Goal: Task Accomplishment & Management: Manage account settings

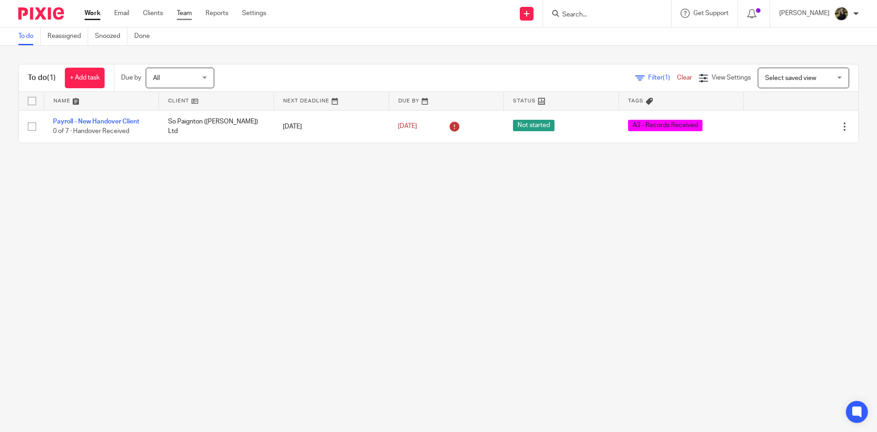
click at [186, 14] on link "Team" at bounding box center [184, 13] width 15 height 9
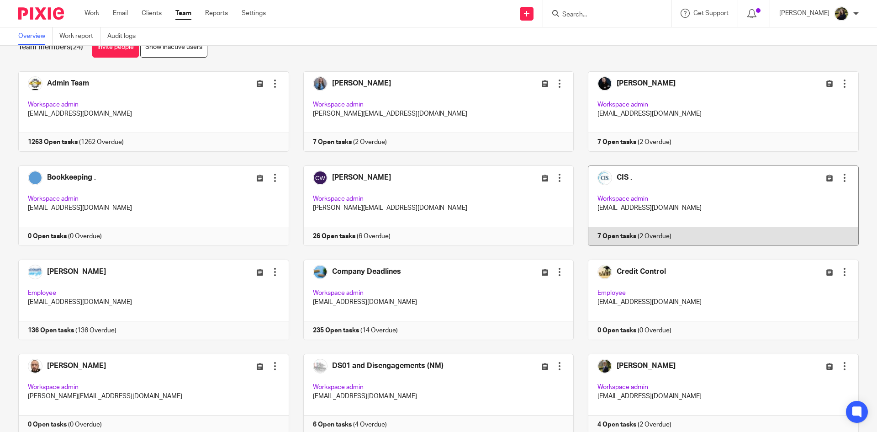
scroll to position [26, 0]
click at [631, 197] on link at bounding box center [716, 206] width 285 height 80
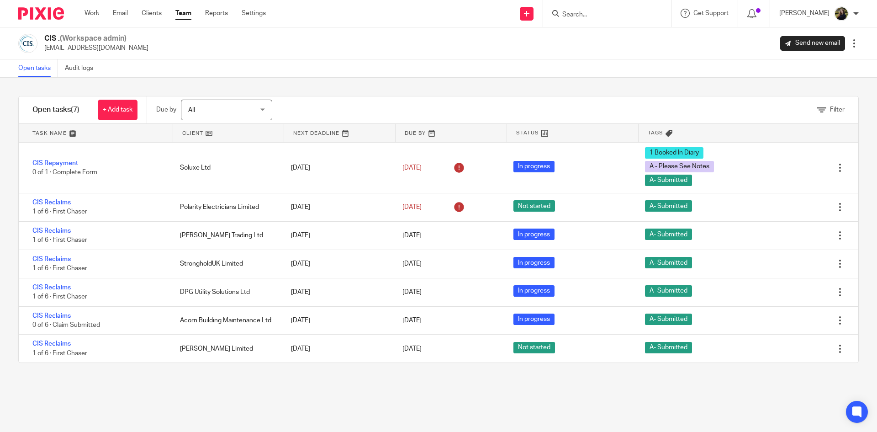
click at [588, 15] on input "Search" at bounding box center [603, 15] width 82 height 8
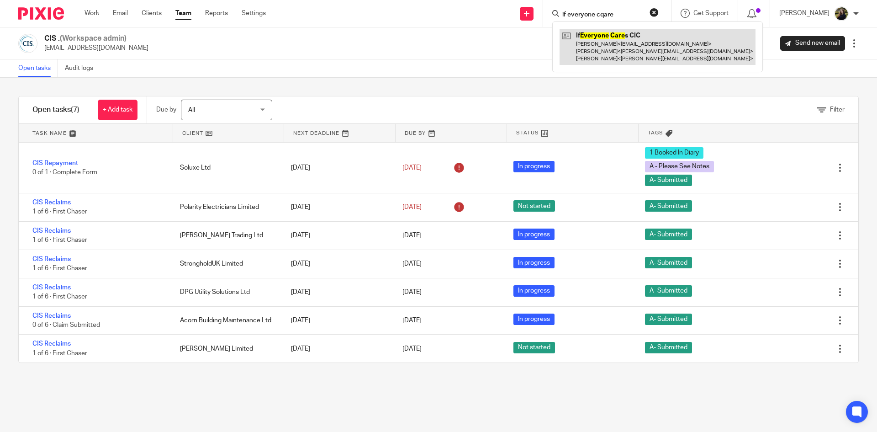
type input "if everyone cqare"
click at [612, 63] on link at bounding box center [658, 47] width 196 height 36
click at [607, 43] on link at bounding box center [658, 47] width 196 height 36
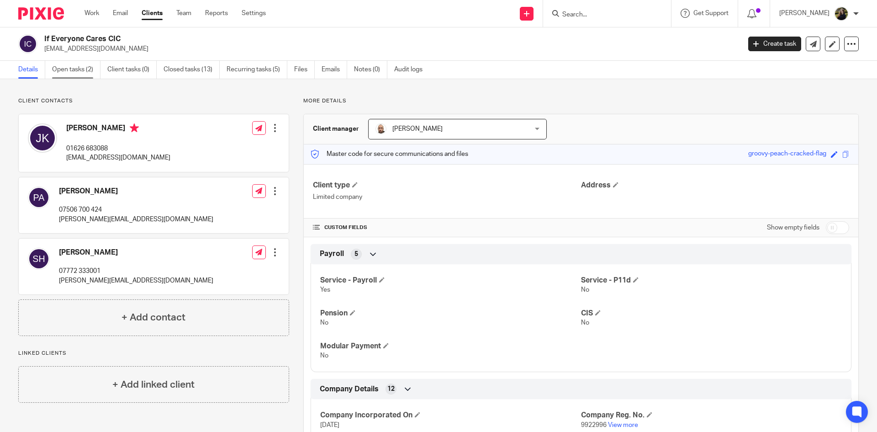
click at [71, 69] on link "Open tasks (2)" at bounding box center [76, 70] width 48 height 18
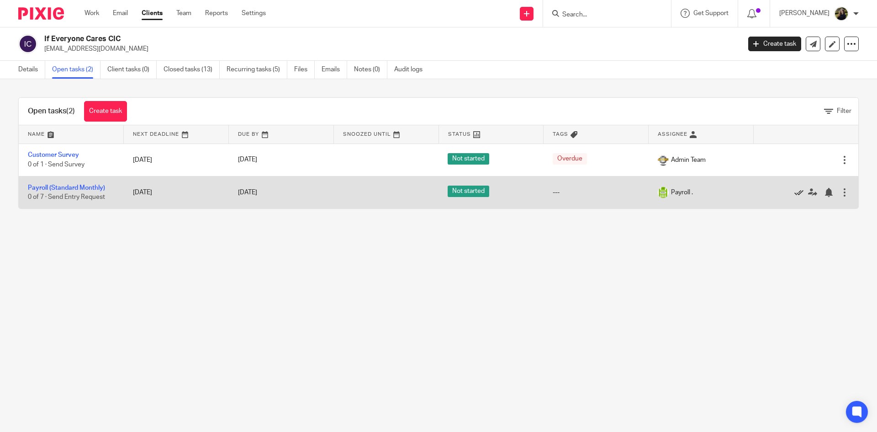
click at [795, 192] on icon at bounding box center [799, 192] width 9 height 9
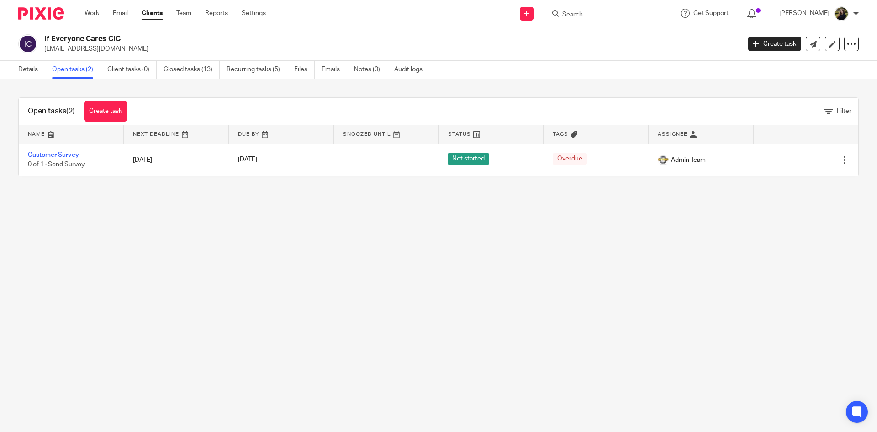
click at [44, 12] on img at bounding box center [41, 13] width 46 height 12
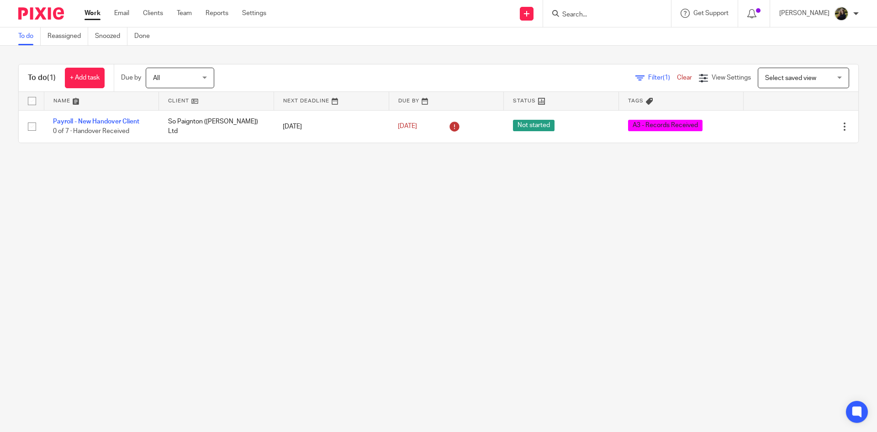
click at [616, 8] on form at bounding box center [610, 13] width 97 height 11
click at [615, 8] on form at bounding box center [610, 13] width 97 height 11
click at [606, 17] on input "Search" at bounding box center [603, 15] width 82 height 8
type input "ashes learning"
click at [597, 27] on div "Ashes Learning Ltd Cheryl Ashes < cherylashes1980@gmail.com >" at bounding box center [644, 39] width 185 height 36
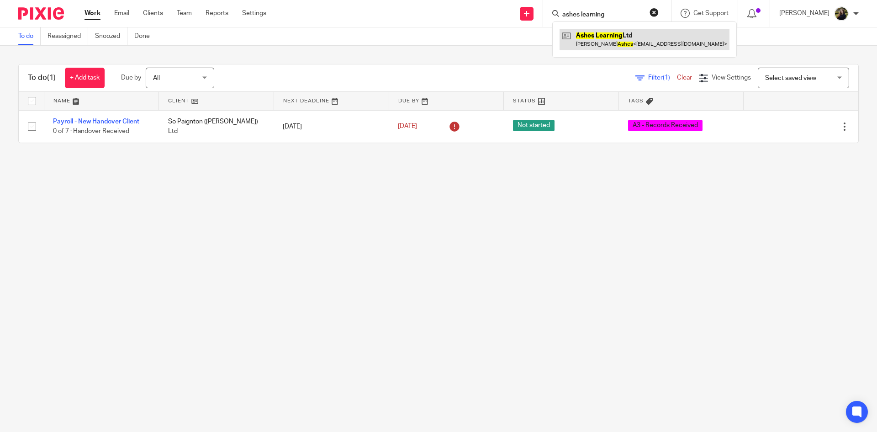
click at [600, 45] on link at bounding box center [645, 39] width 170 height 21
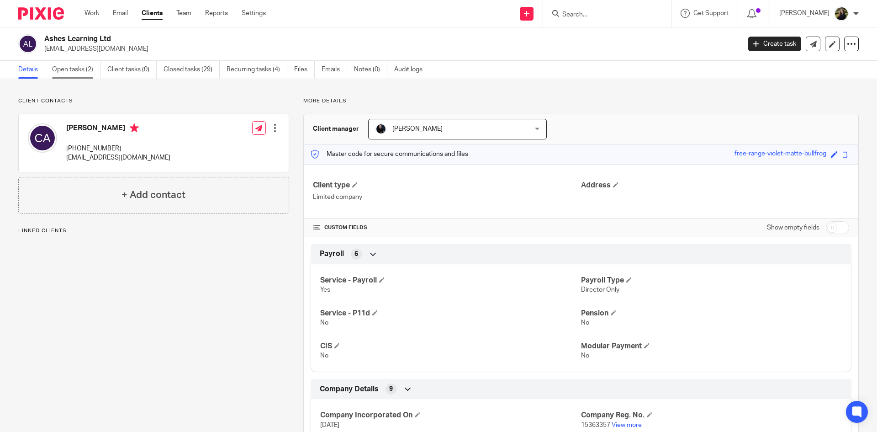
click at [86, 68] on link "Open tasks (2)" at bounding box center [76, 70] width 48 height 18
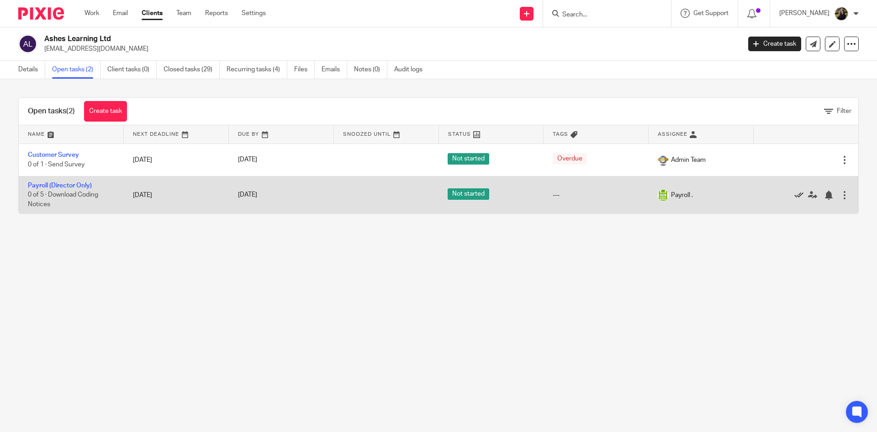
click at [795, 194] on icon at bounding box center [799, 195] width 9 height 9
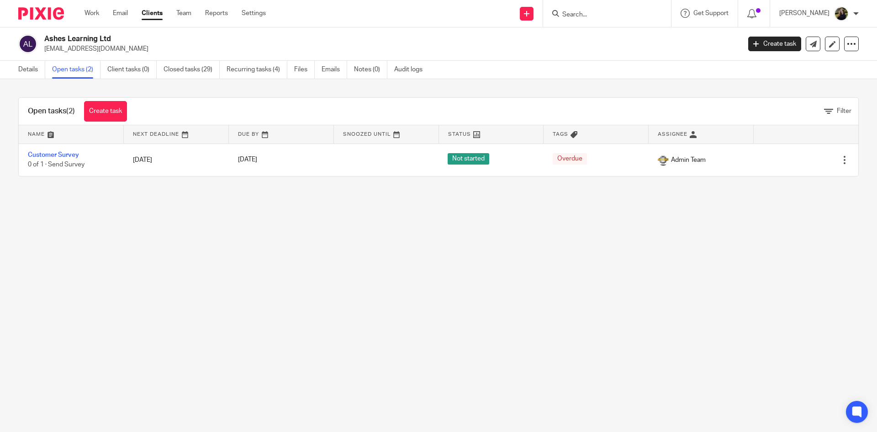
drag, startPoint x: 611, startPoint y: 18, endPoint x: 605, endPoint y: 11, distance: 8.8
click at [606, 12] on input "Search" at bounding box center [603, 15] width 82 height 8
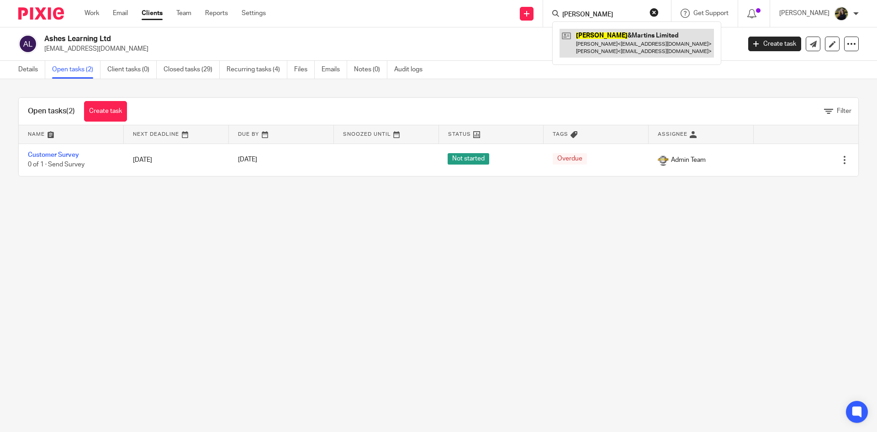
type input "[PERSON_NAME]"
click at [598, 39] on link at bounding box center [637, 43] width 154 height 28
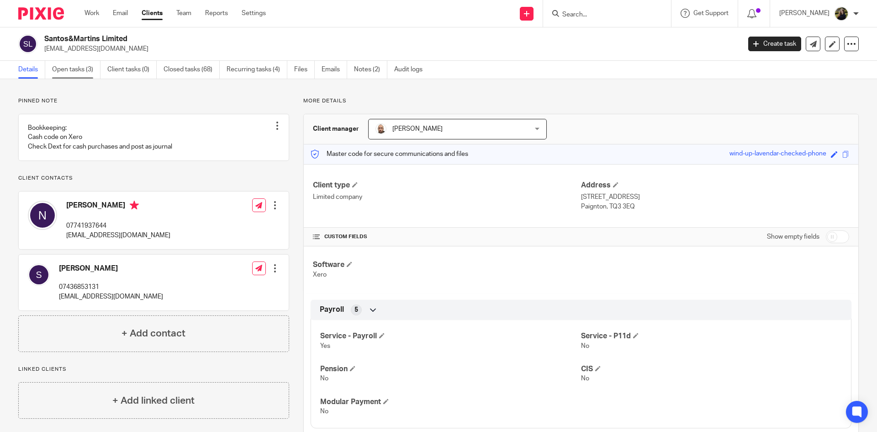
click at [90, 59] on div "Santos&Martins Limited [EMAIL_ADDRESS][DOMAIN_NAME] Create task Update from Com…" at bounding box center [438, 43] width 877 height 33
click at [90, 63] on link "Open tasks (3)" at bounding box center [76, 70] width 48 height 18
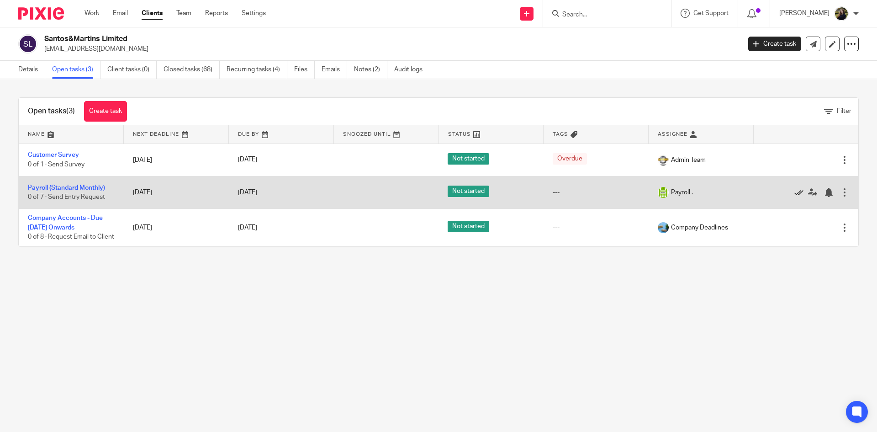
click at [795, 189] on icon at bounding box center [799, 192] width 9 height 9
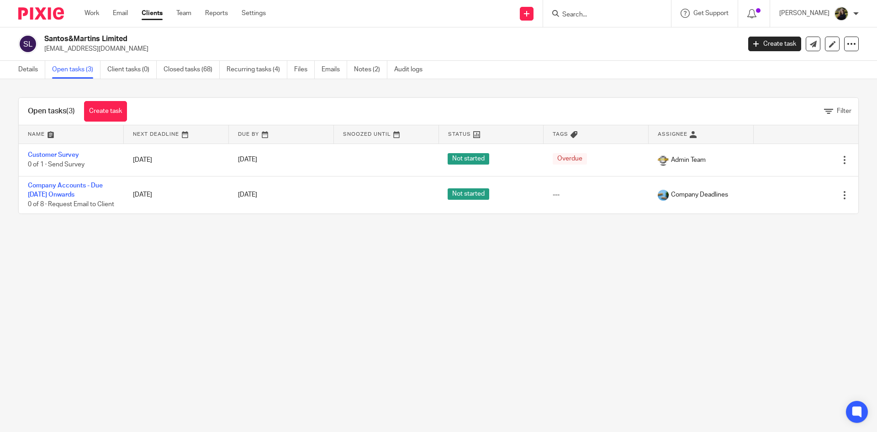
click at [616, 18] on input "Search" at bounding box center [603, 15] width 82 height 8
type input "larkspur"
click at [609, 29] on link at bounding box center [616, 36] width 113 height 14
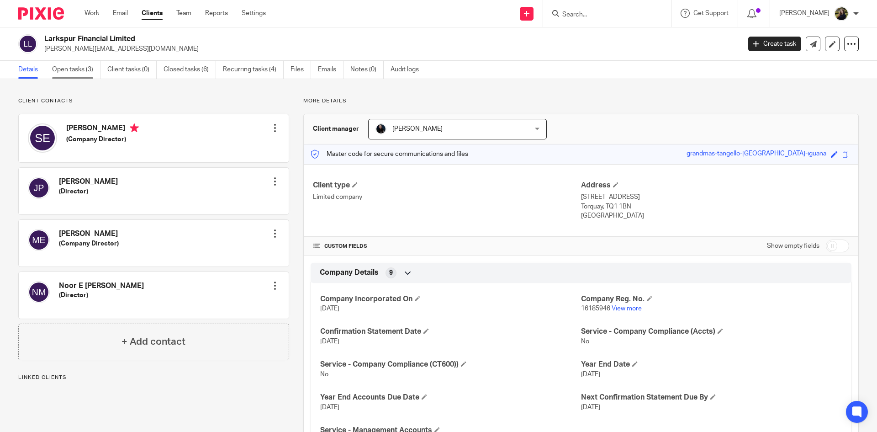
click at [79, 73] on link "Open tasks (3)" at bounding box center [76, 70] width 48 height 18
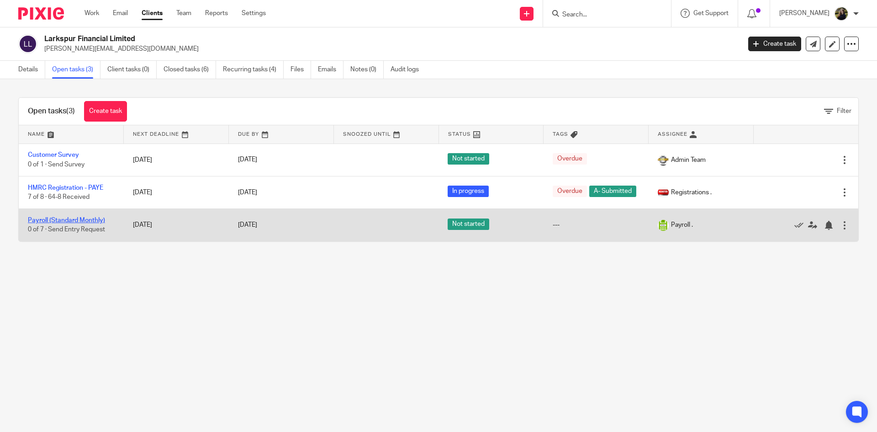
click at [67, 223] on link "Payroll (Standard Monthly)" at bounding box center [66, 220] width 77 height 6
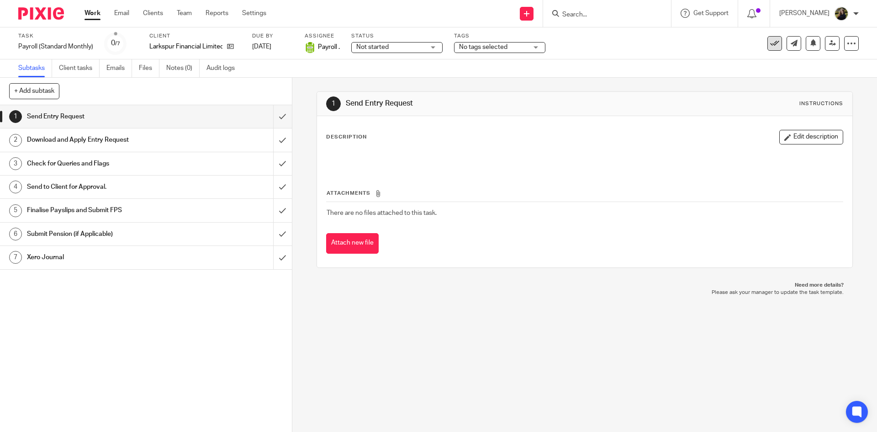
click at [768, 48] on button at bounding box center [775, 43] width 15 height 15
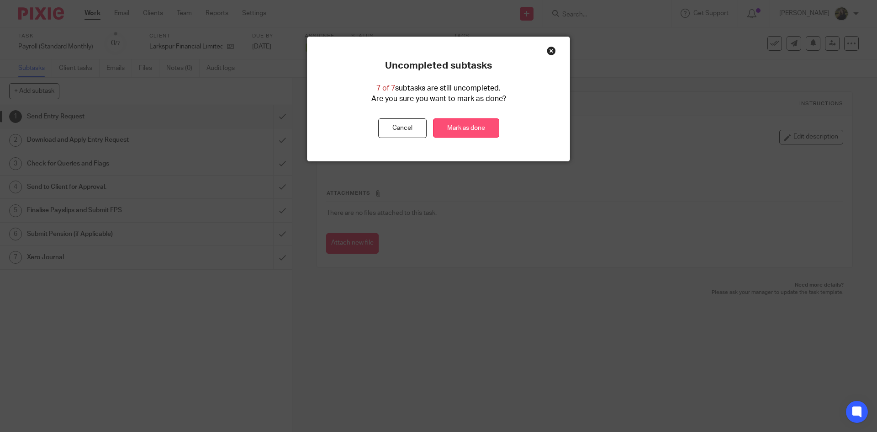
click at [477, 129] on link "Mark as done" at bounding box center [466, 128] width 66 height 20
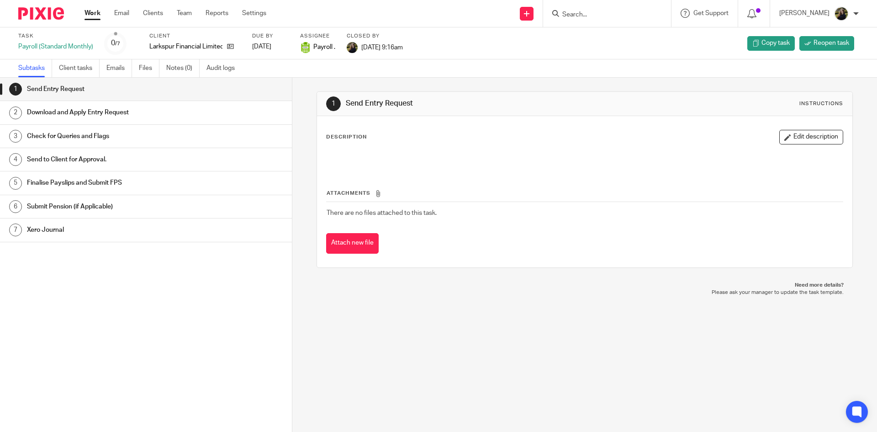
click at [57, 17] on img at bounding box center [41, 13] width 46 height 12
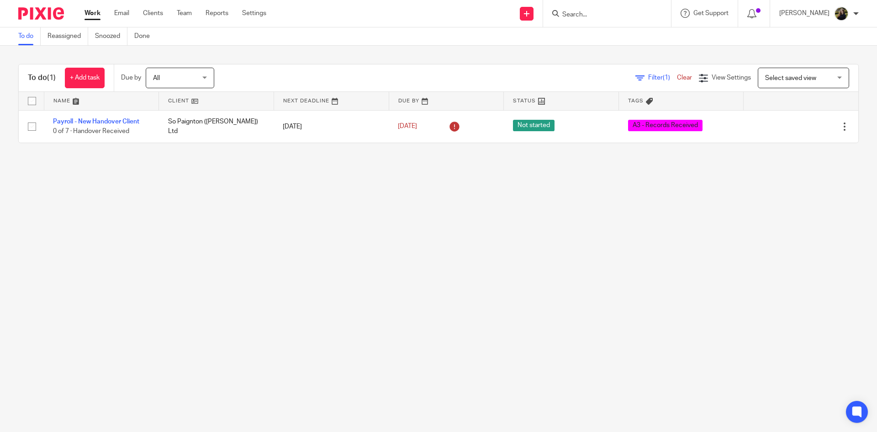
click at [609, 11] on input "Search" at bounding box center [603, 15] width 82 height 8
type input "swift logistic"
click at [616, 34] on link at bounding box center [637, 43] width 154 height 28
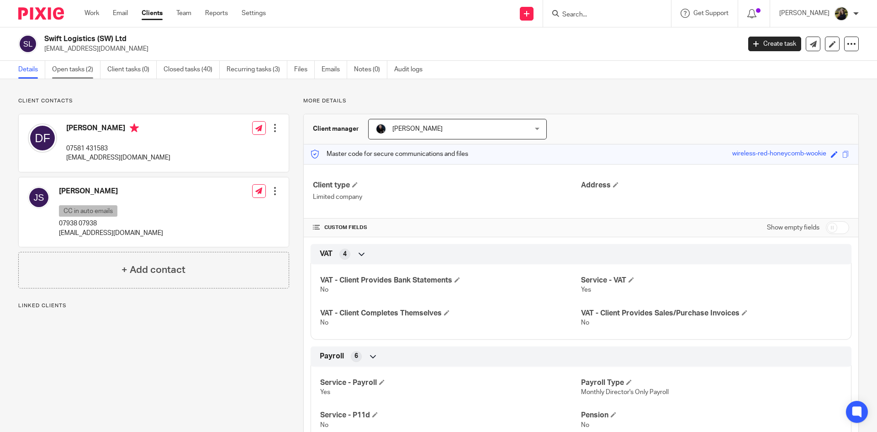
drag, startPoint x: 61, startPoint y: 76, endPoint x: 70, endPoint y: 71, distance: 10.6
click at [61, 75] on link "Open tasks (2)" at bounding box center [76, 70] width 48 height 18
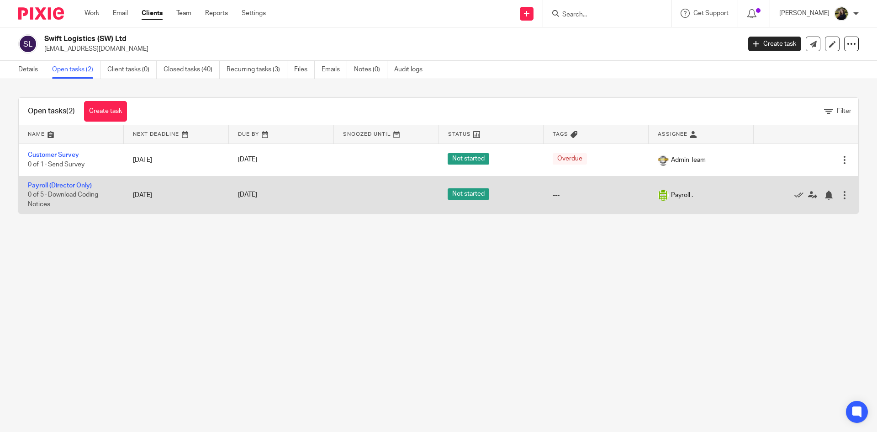
click at [779, 196] on div at bounding box center [802, 194] width 78 height 9
click at [789, 189] on div "Edit task Delete" at bounding box center [806, 194] width 87 height 23
click at [795, 193] on icon at bounding box center [799, 195] width 9 height 9
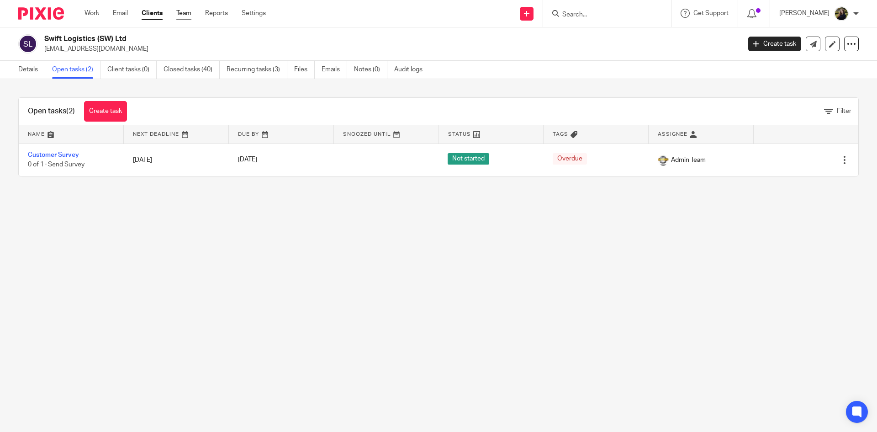
click at [185, 17] on link "Team" at bounding box center [183, 13] width 15 height 9
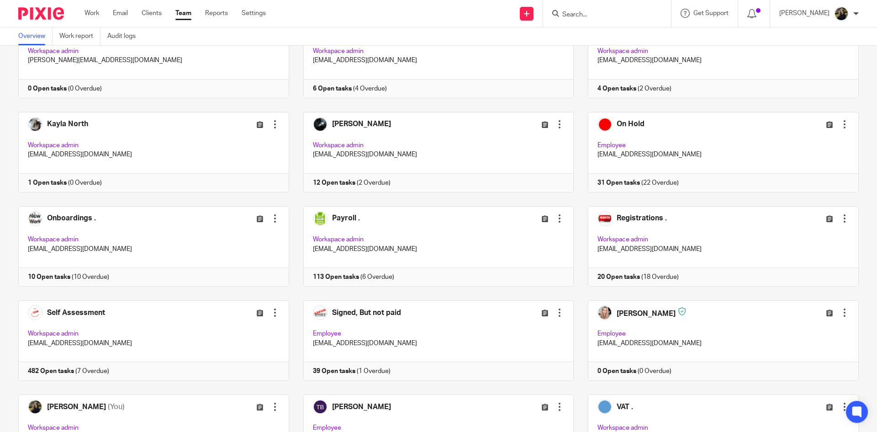
scroll to position [366, 0]
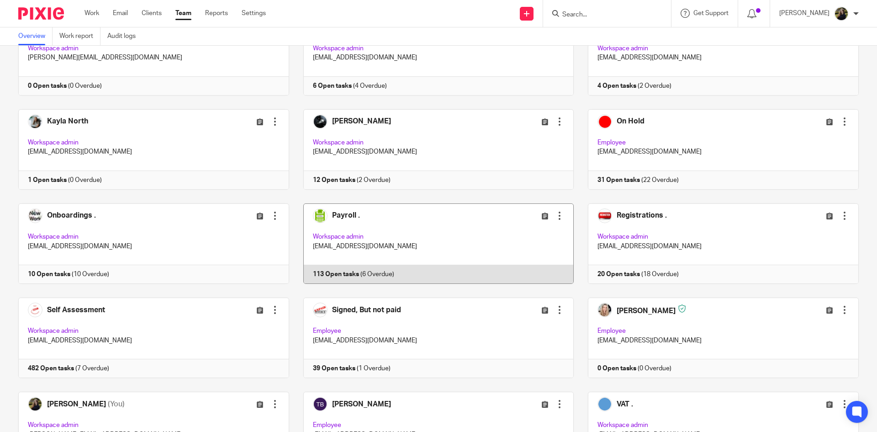
click at [447, 212] on link at bounding box center [431, 243] width 285 height 80
click at [440, 219] on link at bounding box center [431, 243] width 285 height 80
click at [440, 220] on link at bounding box center [431, 243] width 285 height 80
click at [341, 222] on link at bounding box center [431, 243] width 285 height 80
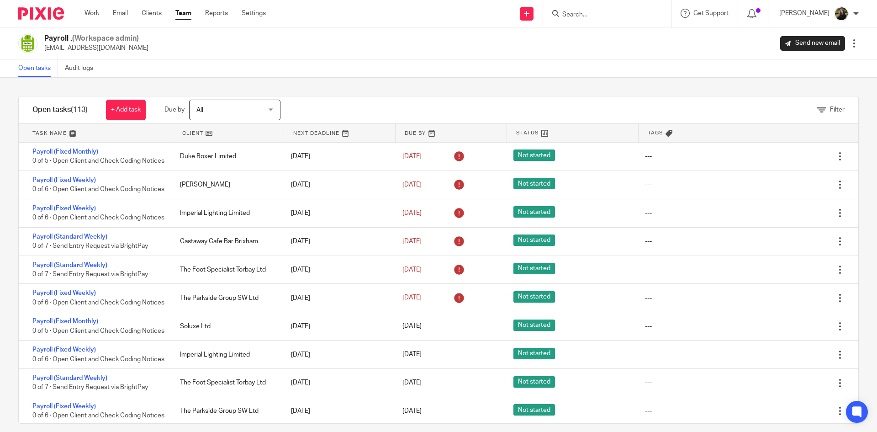
click at [817, 106] on icon at bounding box center [821, 110] width 9 height 9
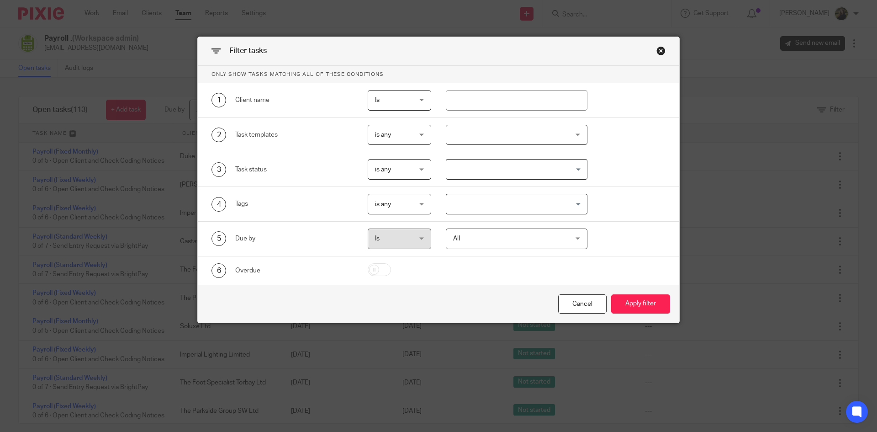
click at [466, 149] on div "2 Task templates is any is any is any is none is_any Disengagement - Archived I…" at bounding box center [439, 135] width 482 height 35
click at [470, 170] on input "Search for option" at bounding box center [514, 169] width 135 height 16
click at [482, 130] on div at bounding box center [517, 135] width 142 height 21
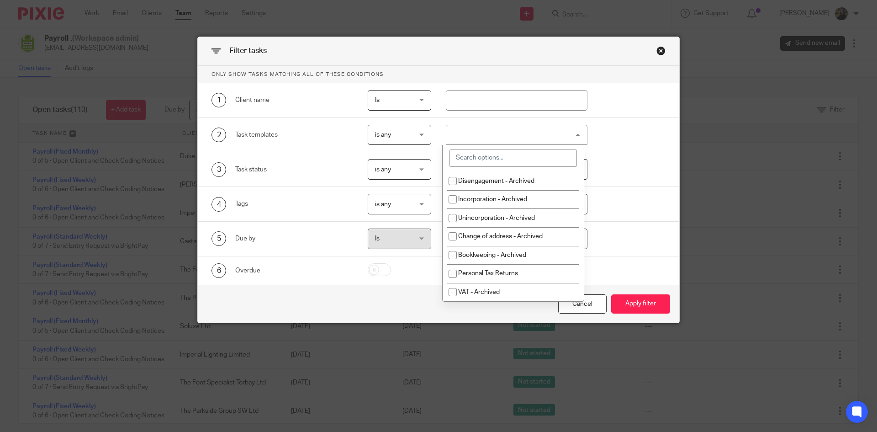
click at [481, 160] on input "search" at bounding box center [513, 157] width 127 height 17
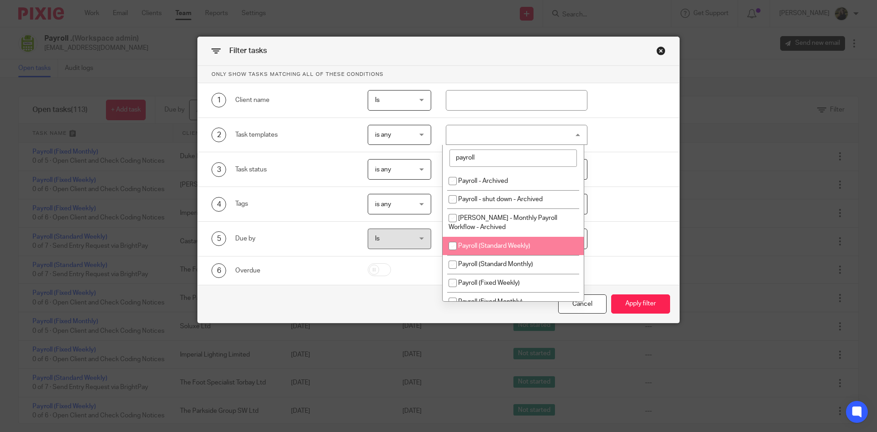
type input "payroll"
click at [497, 249] on li "Payroll (Standard Weekly)" at bounding box center [513, 246] width 141 height 19
checkbox input "true"
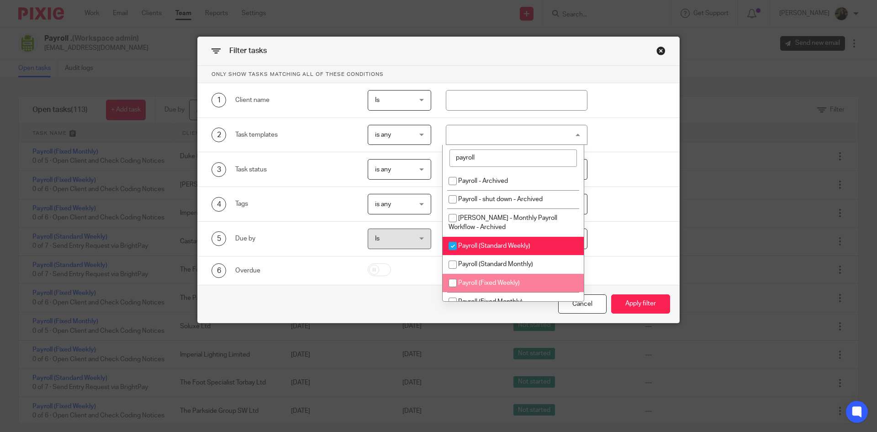
drag, startPoint x: 489, startPoint y: 283, endPoint x: 630, endPoint y: 296, distance: 141.8
click at [490, 283] on span "Payroll (Fixed Weekly)" at bounding box center [489, 283] width 62 height 6
checkbox input "true"
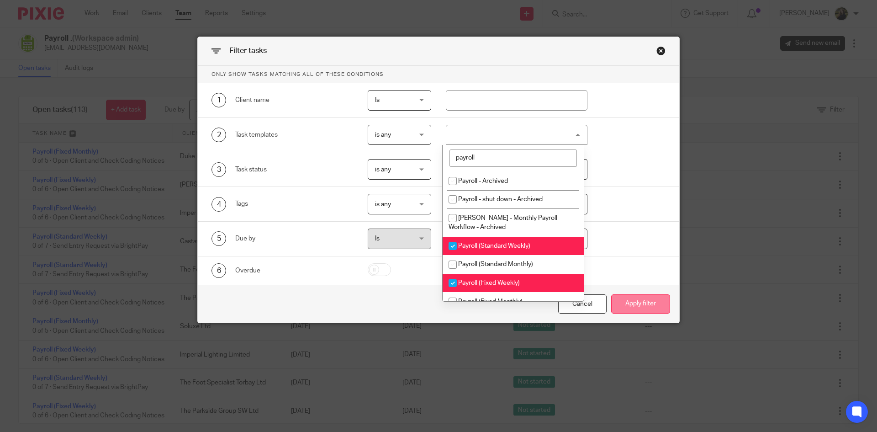
click at [636, 299] on button "Apply filter" at bounding box center [640, 304] width 59 height 20
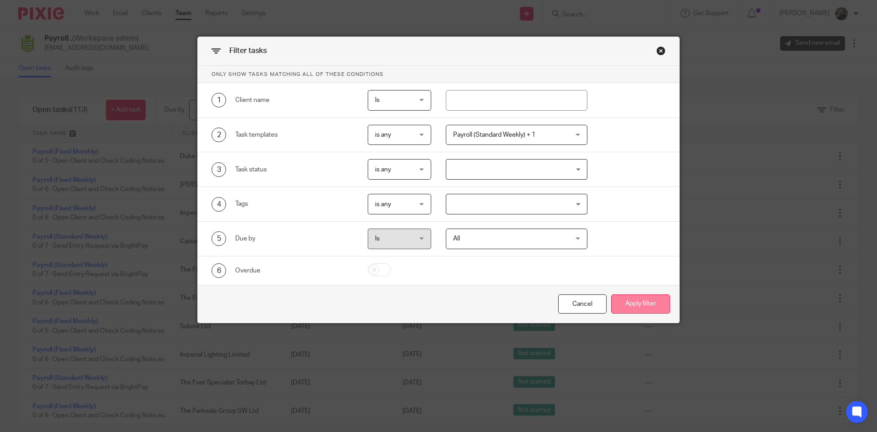
click at [635, 299] on button "Apply filter" at bounding box center [640, 304] width 59 height 20
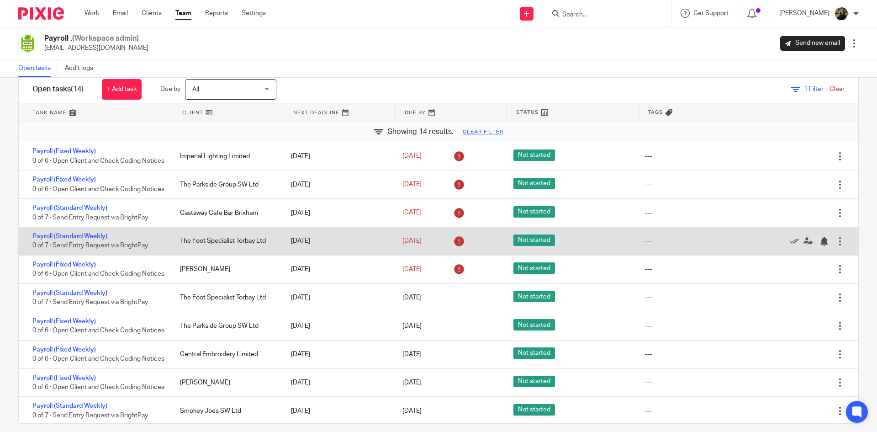
scroll to position [31, 0]
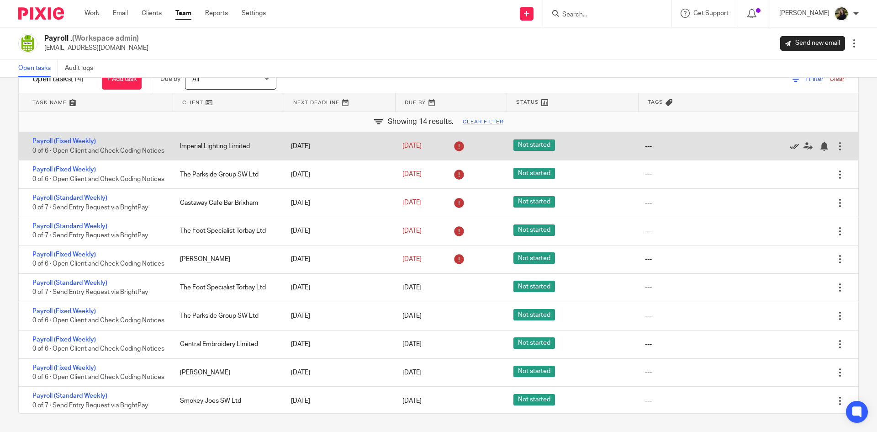
click at [790, 151] on icon at bounding box center [794, 146] width 9 height 9
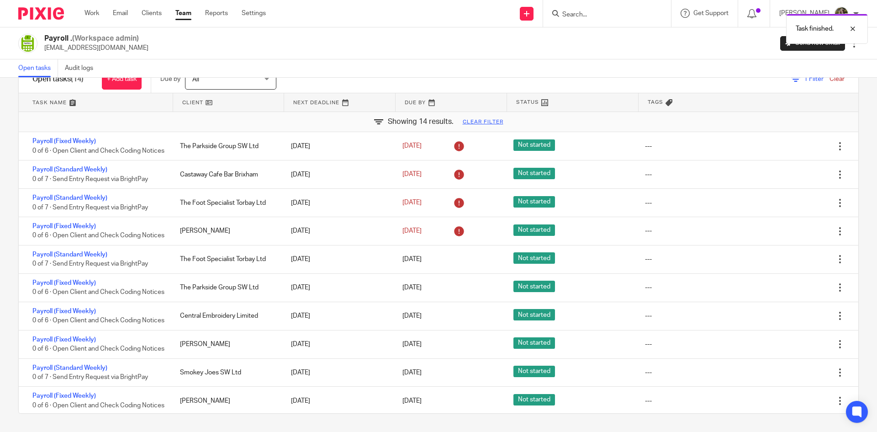
click at [790, 151] on icon at bounding box center [794, 146] width 9 height 9
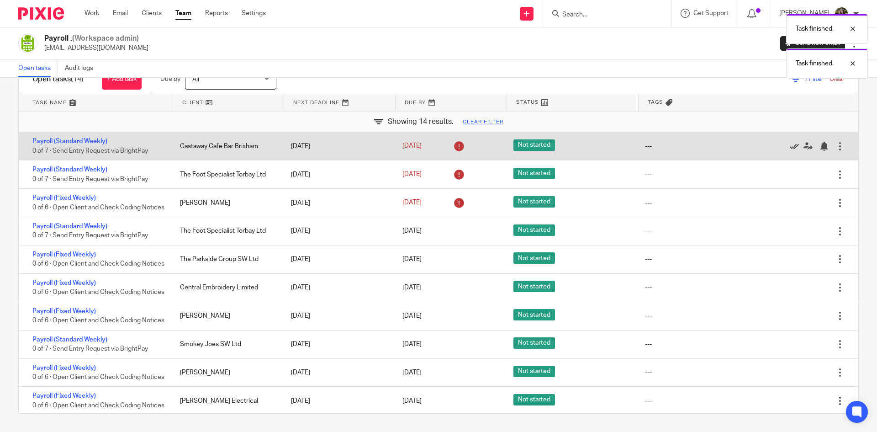
click at [790, 145] on icon at bounding box center [794, 146] width 9 height 9
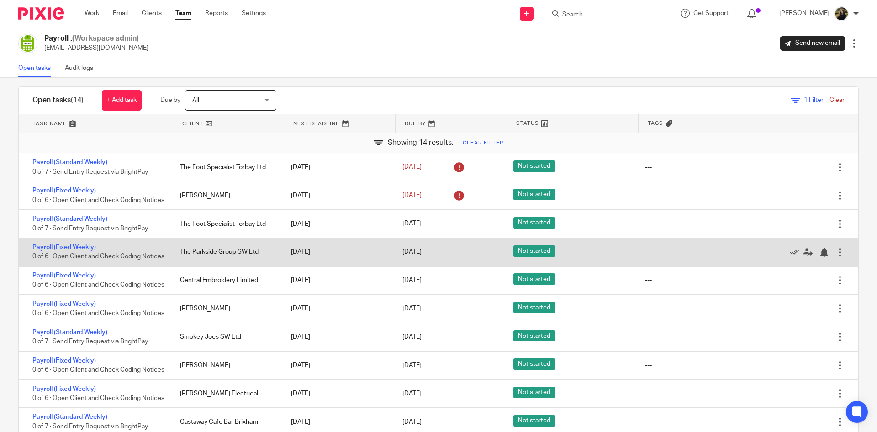
scroll to position [0, 0]
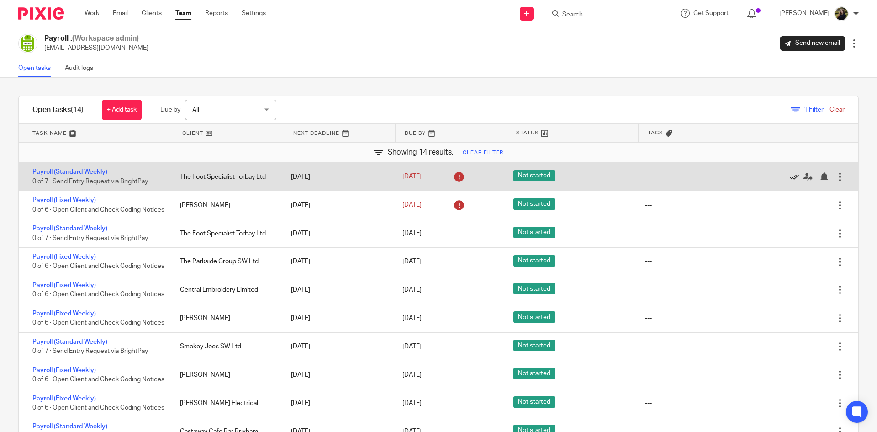
click at [790, 175] on icon at bounding box center [794, 176] width 9 height 9
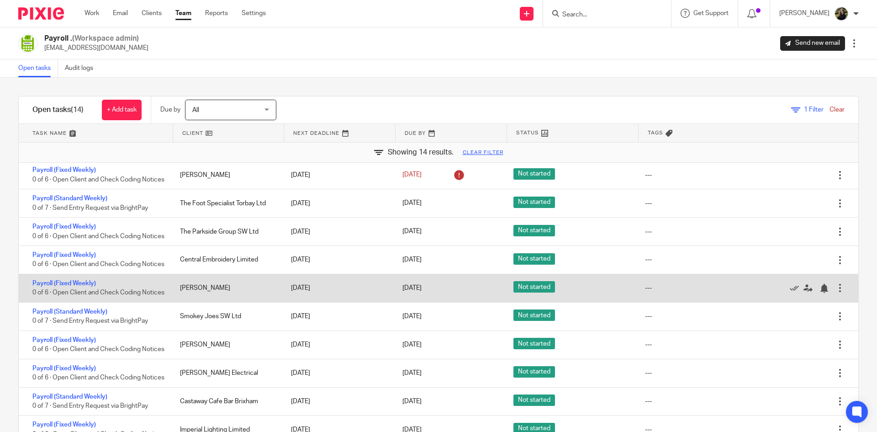
scroll to position [67, 0]
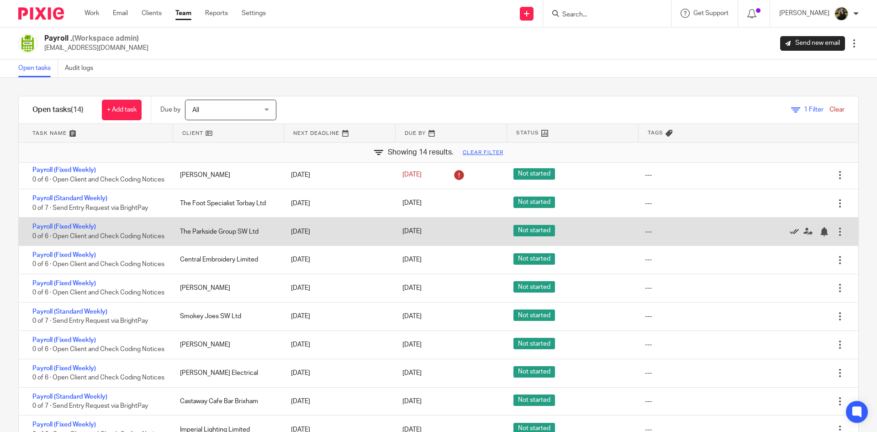
click at [790, 227] on icon at bounding box center [794, 231] width 9 height 9
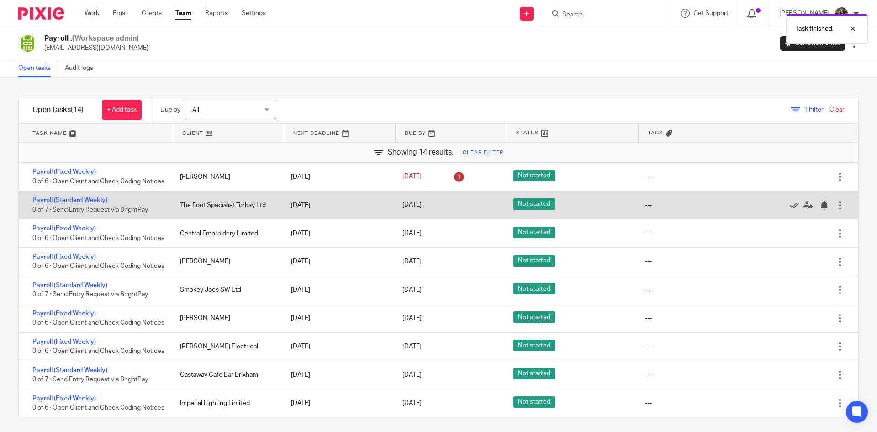
scroll to position [30, 0]
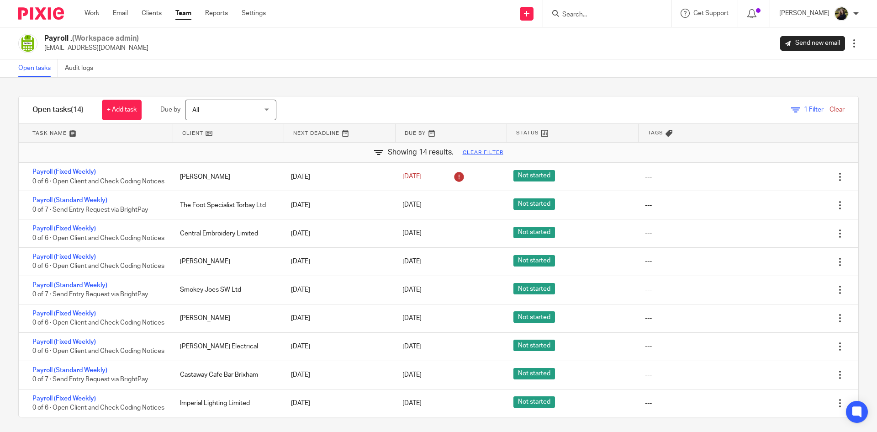
drag, startPoint x: 842, startPoint y: 110, endPoint x: 830, endPoint y: 116, distance: 13.5
click at [842, 111] on div "1 Filter Clear" at bounding box center [578, 109] width 559 height 27
click at [830, 108] on link "Clear" at bounding box center [837, 109] width 15 height 6
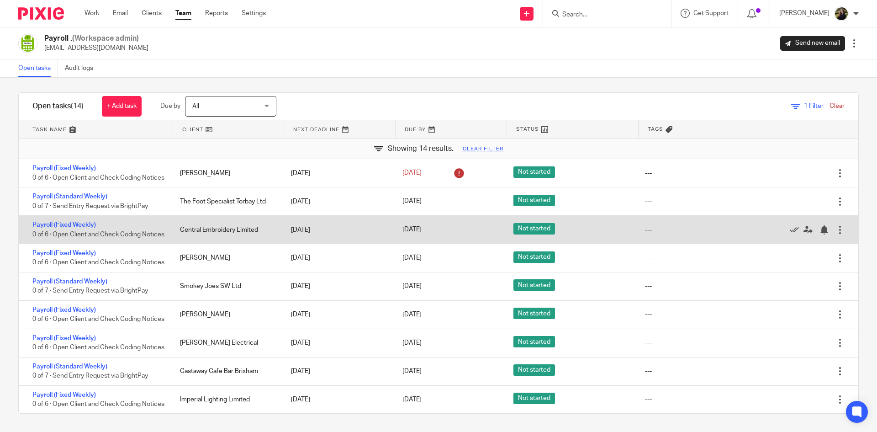
scroll to position [0, 0]
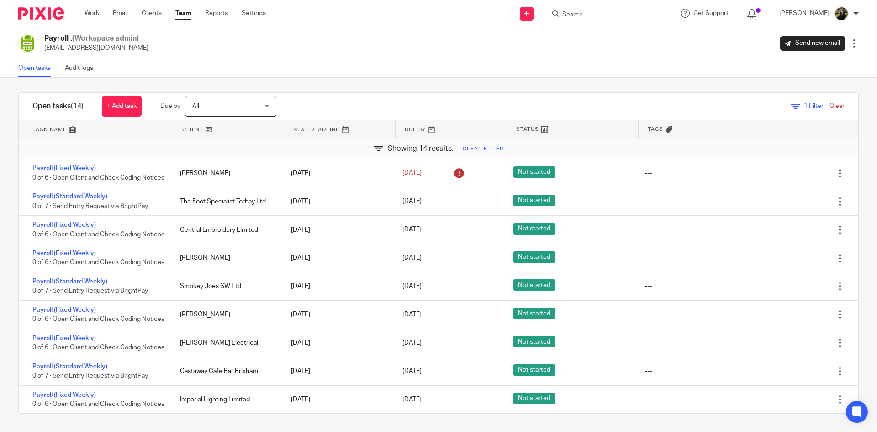
click at [830, 103] on link "Clear" at bounding box center [837, 106] width 15 height 6
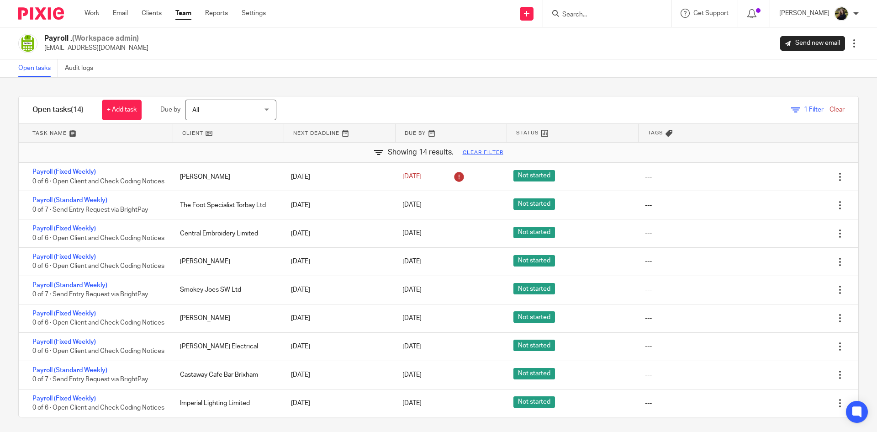
click at [830, 110] on link "Clear" at bounding box center [837, 109] width 15 height 6
click at [830, 109] on link "Clear" at bounding box center [837, 109] width 15 height 6
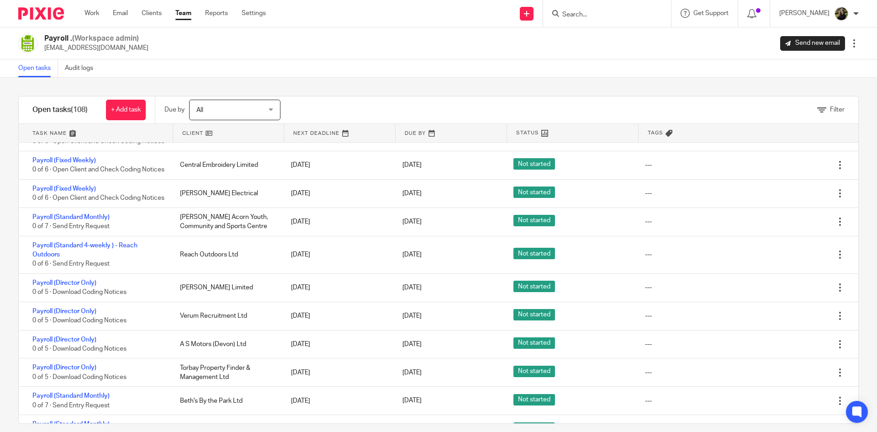
scroll to position [91, 0]
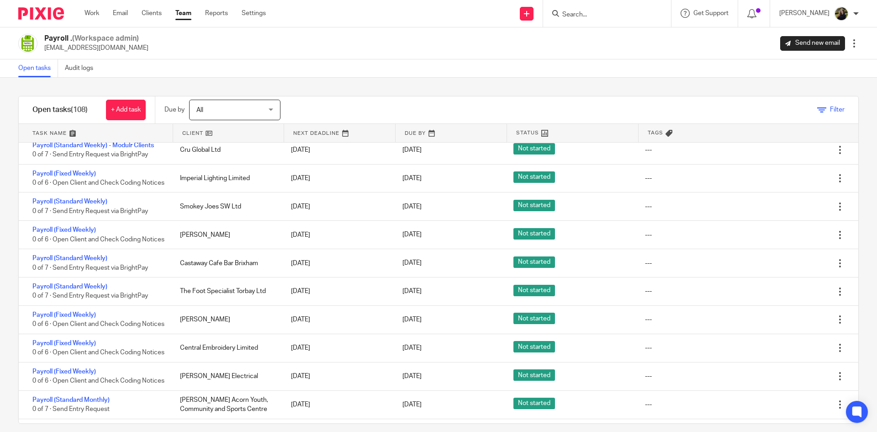
click at [830, 111] on span "Filter" at bounding box center [837, 109] width 15 height 6
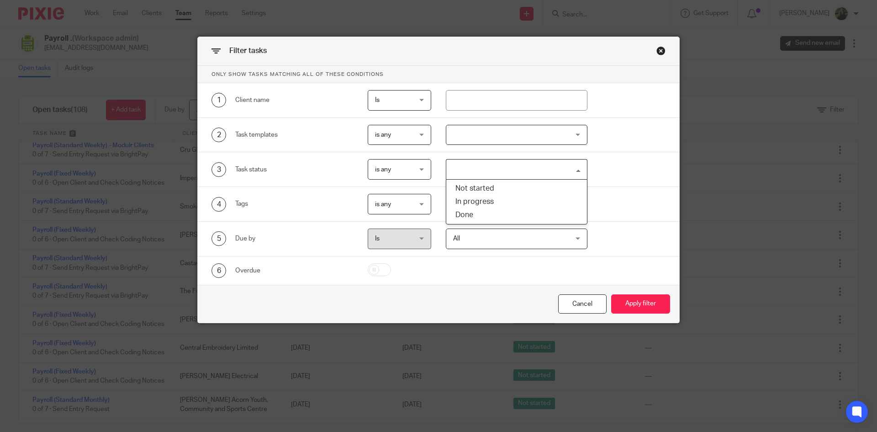
click at [526, 174] on input "Search for option" at bounding box center [514, 169] width 135 height 16
click at [514, 130] on div at bounding box center [517, 135] width 142 height 21
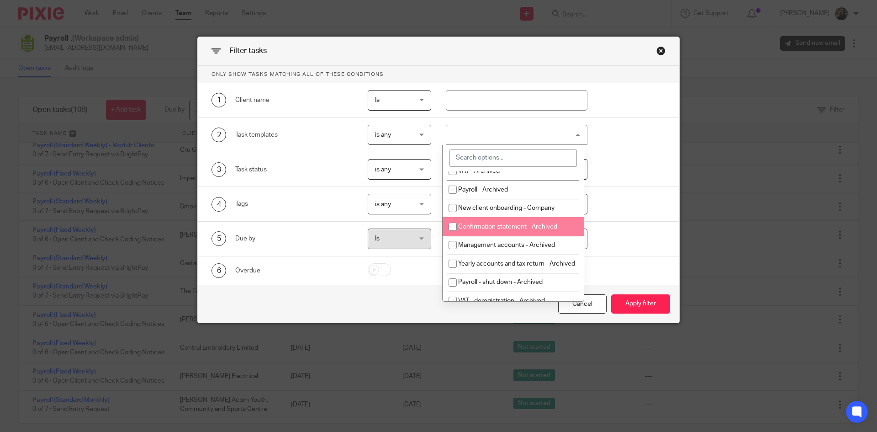
scroll to position [137, 0]
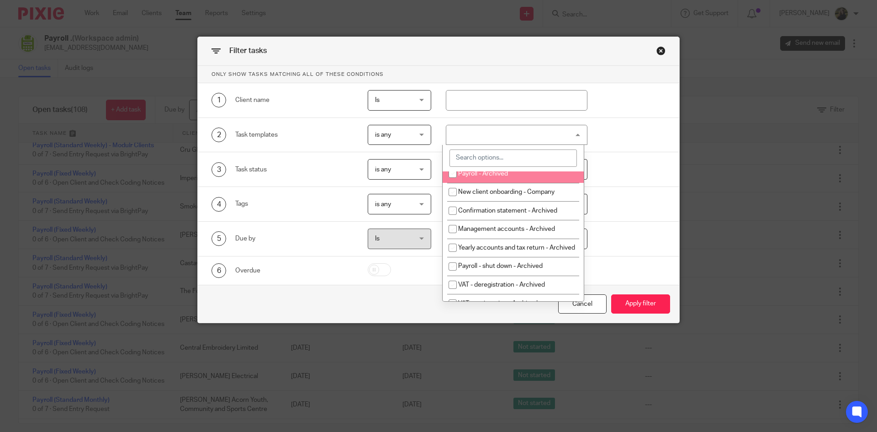
click at [520, 159] on input "search" at bounding box center [513, 157] width 127 height 17
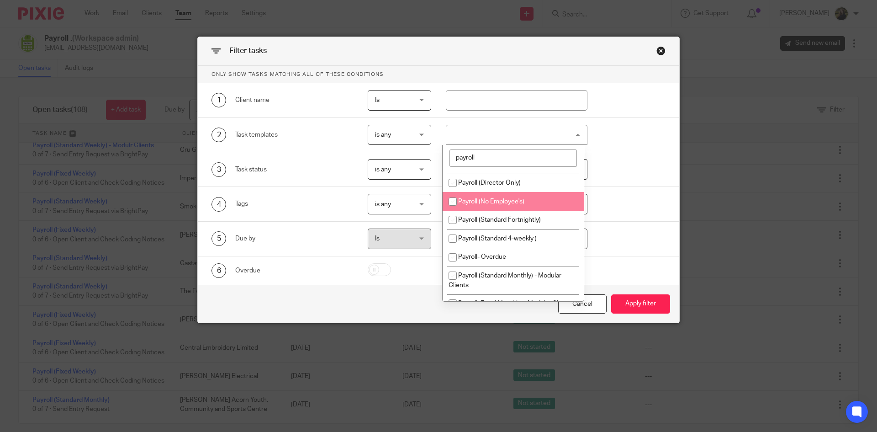
type input "payroll"
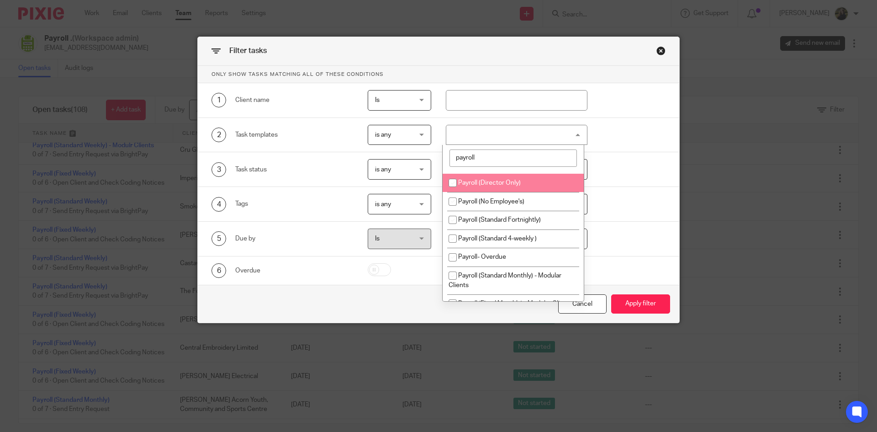
click at [498, 176] on li "Payroll (Director Only)" at bounding box center [513, 183] width 141 height 19
checkbox input "true"
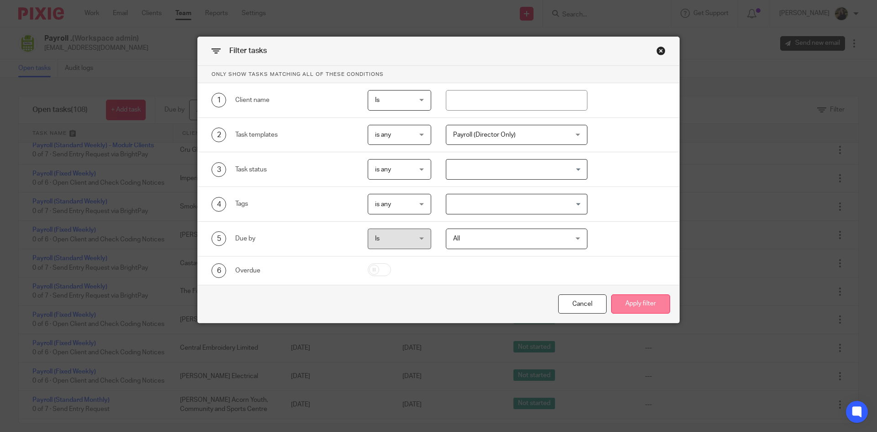
click at [629, 297] on button "Apply filter" at bounding box center [640, 304] width 59 height 20
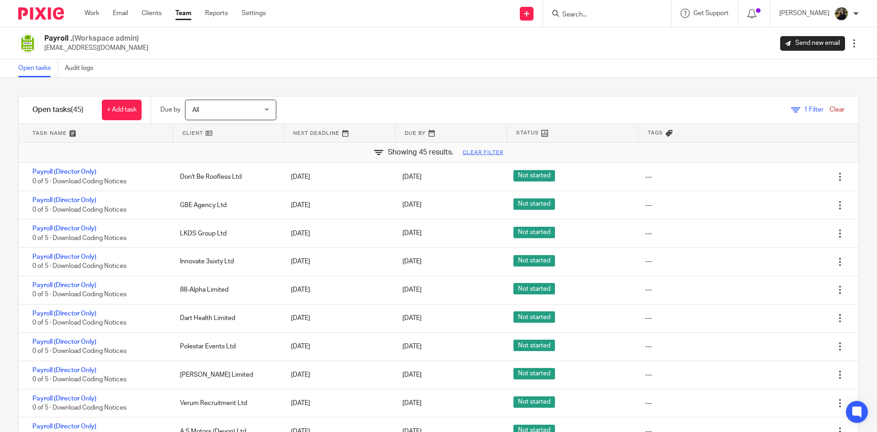
click at [585, 19] on form at bounding box center [610, 13] width 97 height 11
click at [588, 15] on input "Search" at bounding box center [603, 15] width 82 height 8
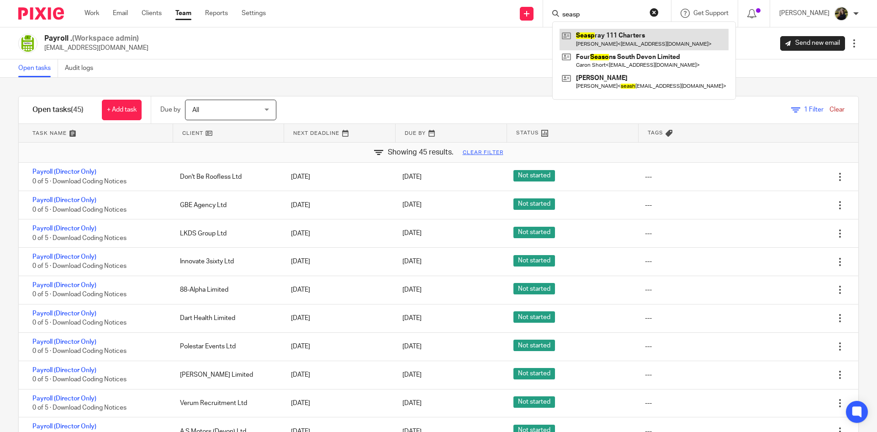
type input "seasp"
click at [658, 9] on form "seasp" at bounding box center [610, 13] width 97 height 11
click at [659, 14] on button "reset" at bounding box center [654, 12] width 9 height 9
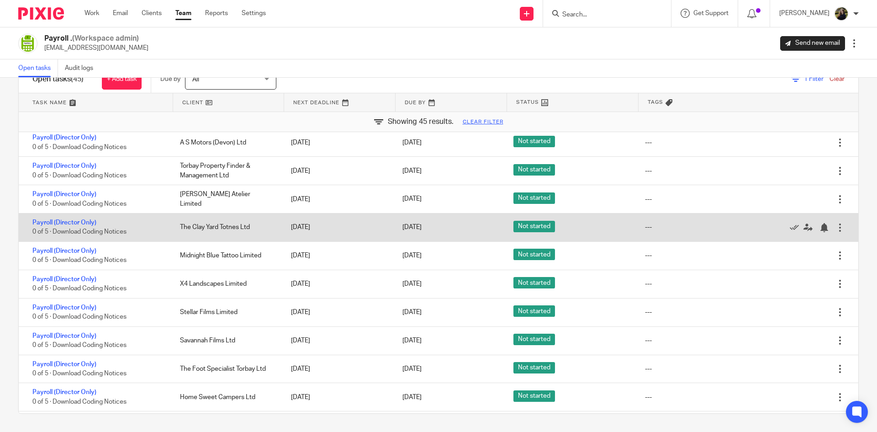
scroll to position [274, 0]
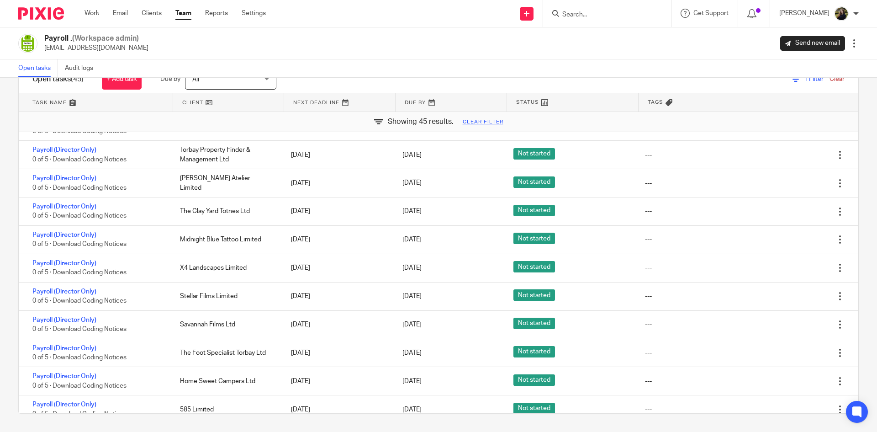
click at [186, 14] on link "Team" at bounding box center [183, 13] width 16 height 9
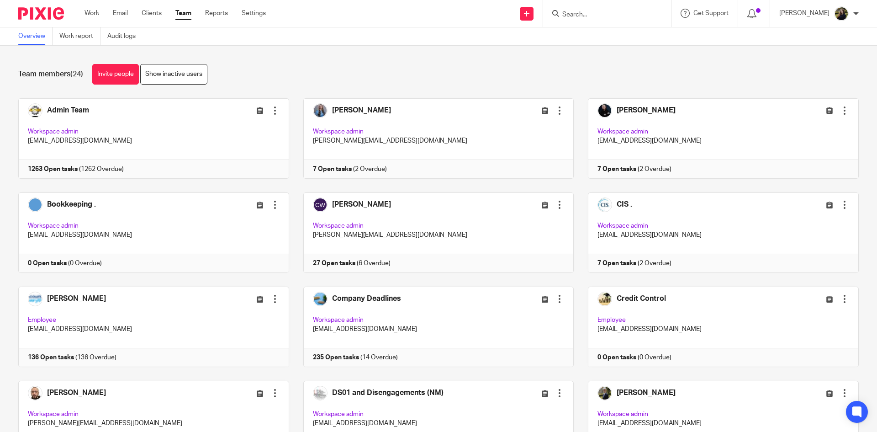
drag, startPoint x: 632, startPoint y: 22, endPoint x: 621, endPoint y: 31, distance: 13.6
click at [631, 24] on div at bounding box center [607, 13] width 128 height 27
click at [605, 22] on div at bounding box center [607, 13] width 128 height 27
click at [601, 18] on input "Search" at bounding box center [603, 15] width 82 height 8
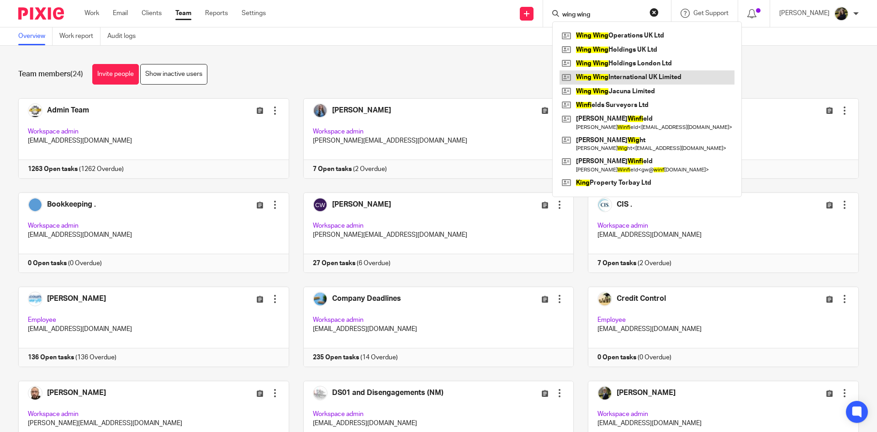
type input "wing wing"
click at [587, 76] on link at bounding box center [647, 77] width 175 height 14
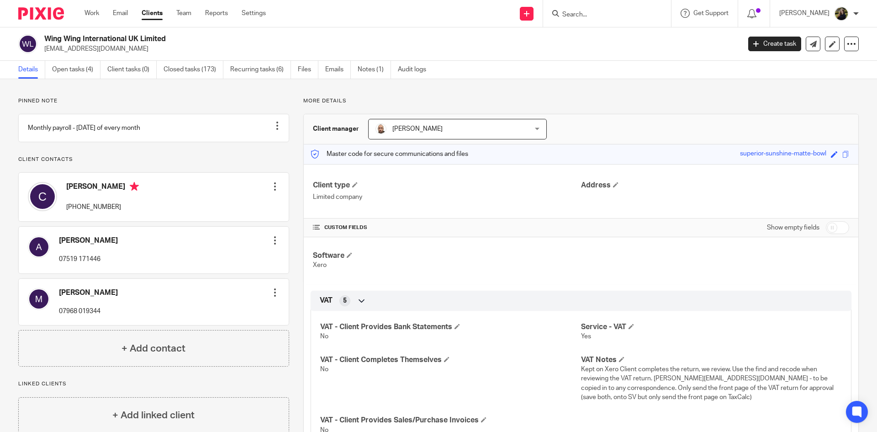
click at [602, 12] on input "Search" at bounding box center [603, 15] width 82 height 8
click at [79, 69] on link "Open tasks (4)" at bounding box center [76, 70] width 48 height 18
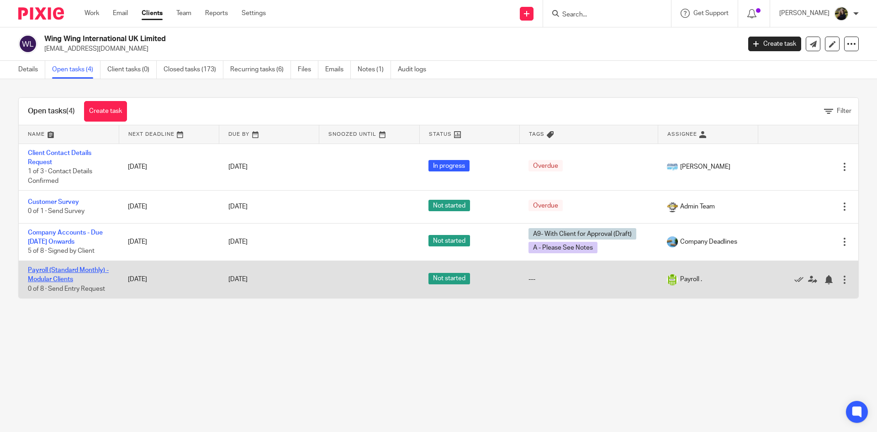
click at [56, 269] on link "Payroll (Standard Monthly) - Modular Clients" at bounding box center [68, 275] width 81 height 16
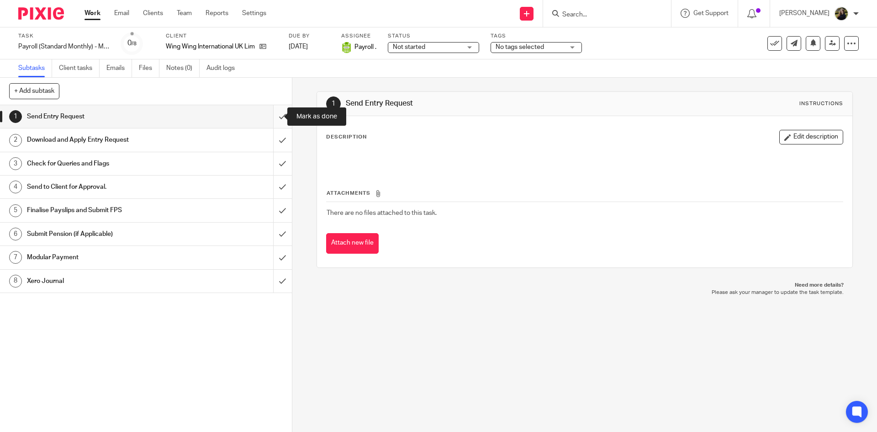
click at [270, 110] on input "submit" at bounding box center [146, 116] width 292 height 23
click at [273, 136] on input "submit" at bounding box center [146, 139] width 292 height 23
drag, startPoint x: 276, startPoint y: 160, endPoint x: 279, endPoint y: 198, distance: 38.1
click at [276, 160] on input "submit" at bounding box center [146, 163] width 292 height 23
click at [279, 198] on input "submit" at bounding box center [146, 186] width 292 height 23
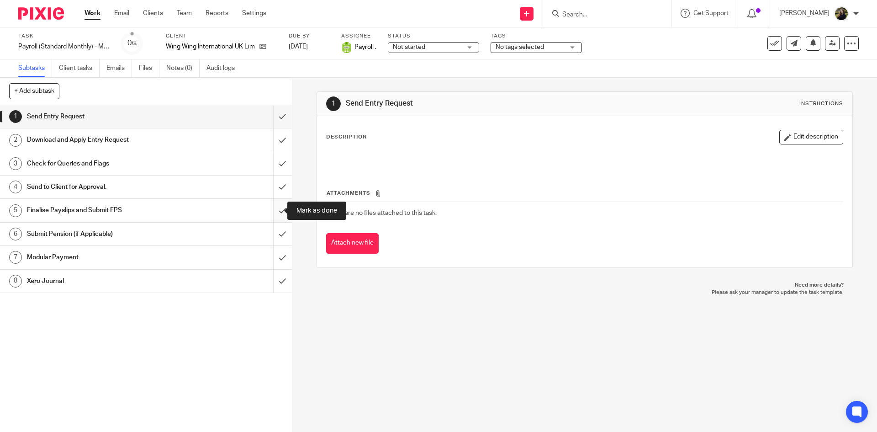
click at [280, 220] on input "submit" at bounding box center [146, 210] width 292 height 23
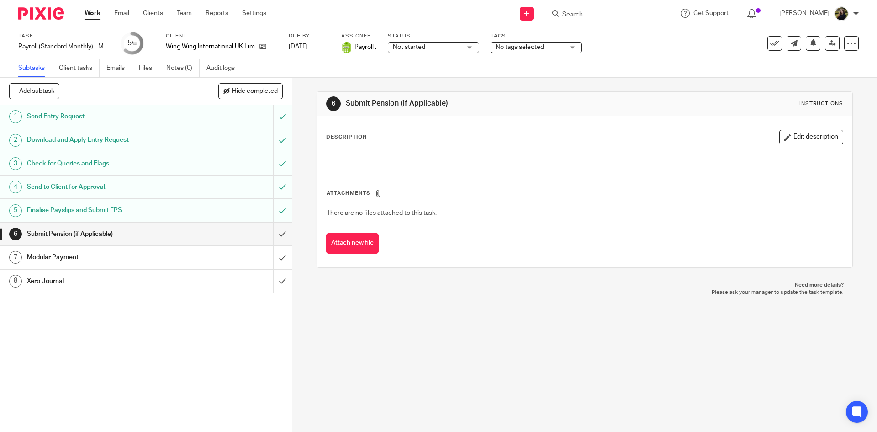
click at [563, 41] on div "Tags No tags selected On Hold External Bookkeeper Urgent C4- With Debt Collecto…" at bounding box center [536, 43] width 91 height 22
click at [547, 49] on span "No tags selected" at bounding box center [530, 47] width 69 height 10
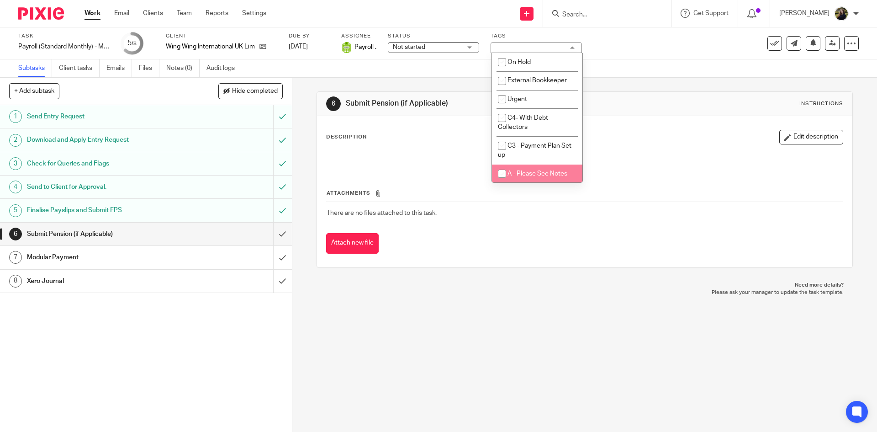
click at [526, 169] on li "A - Please See Notes" at bounding box center [537, 173] width 90 height 19
checkbox input "true"
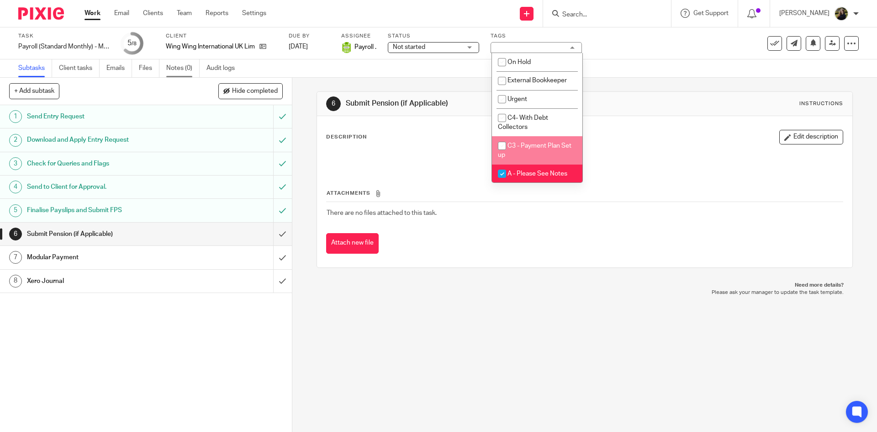
click at [180, 71] on link "Notes (0)" at bounding box center [182, 68] width 33 height 18
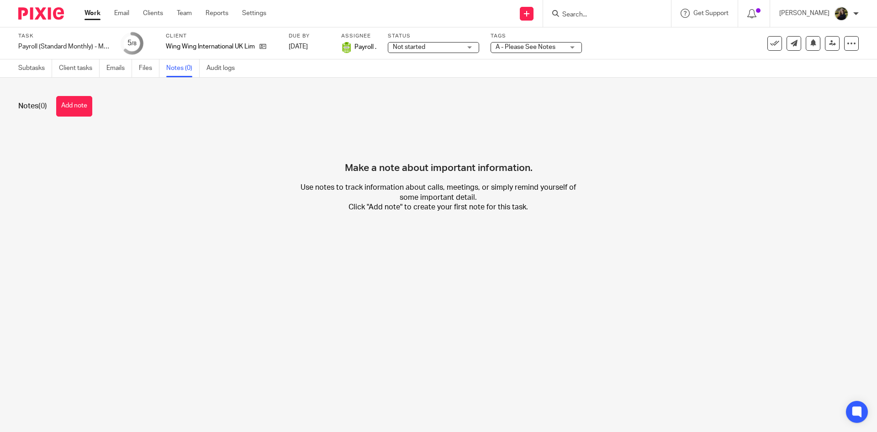
click at [53, 101] on div "Notes (0) Add note" at bounding box center [438, 106] width 841 height 21
click at [62, 109] on button "Add note" at bounding box center [74, 106] width 36 height 21
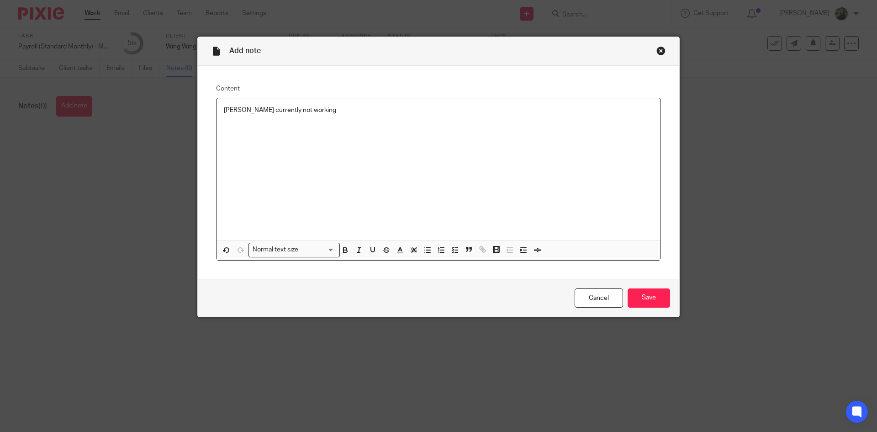
drag, startPoint x: 650, startPoint y: 310, endPoint x: 644, endPoint y: 304, distance: 7.8
click at [649, 310] on div "Cancel Save" at bounding box center [439, 298] width 482 height 38
click at [640, 297] on input "Save" at bounding box center [649, 298] width 42 height 20
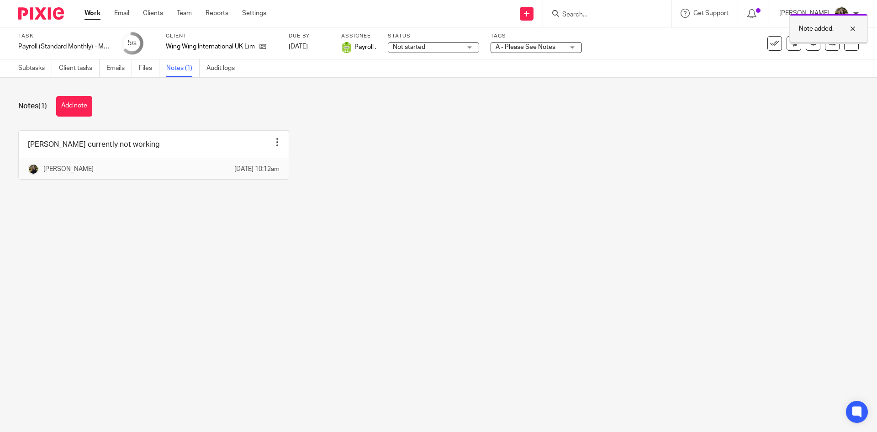
click at [855, 28] on div at bounding box center [846, 28] width 25 height 11
click at [832, 38] on div "Note added." at bounding box center [868, 29] width 79 height 30
click at [830, 39] on link at bounding box center [832, 43] width 15 height 15
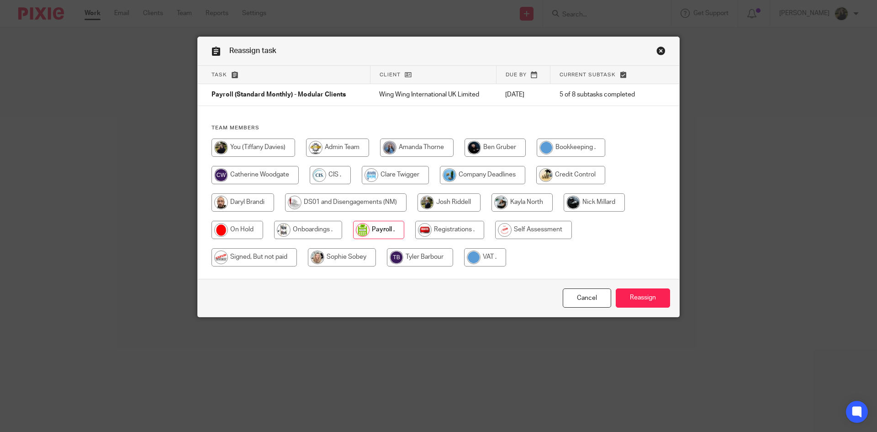
click at [241, 151] on input "radio" at bounding box center [254, 147] width 84 height 18
radio input "true"
click at [644, 300] on input "Reassign" at bounding box center [643, 298] width 54 height 20
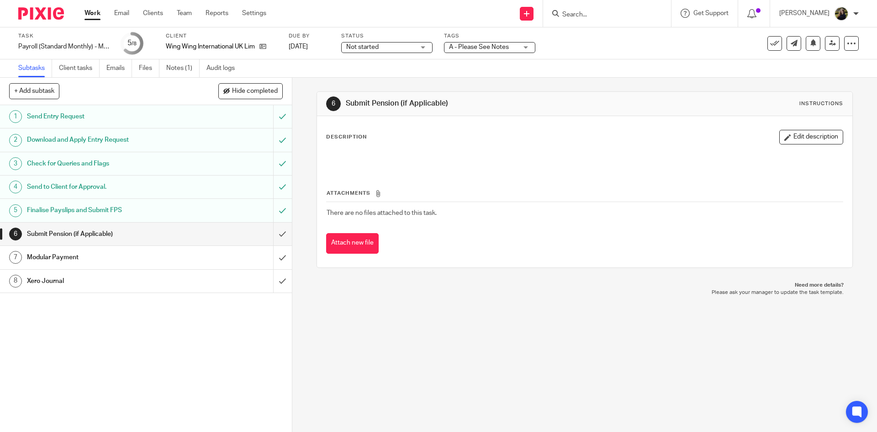
click at [56, 16] on img at bounding box center [41, 13] width 46 height 12
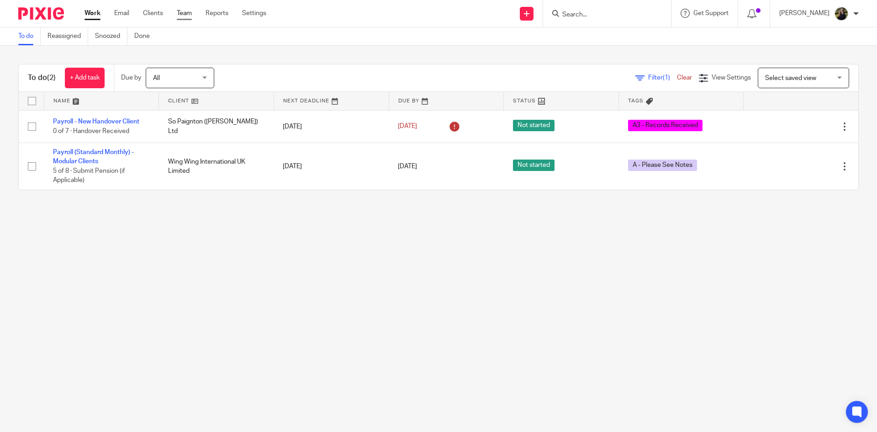
click at [191, 13] on link "Team" at bounding box center [184, 13] width 15 height 9
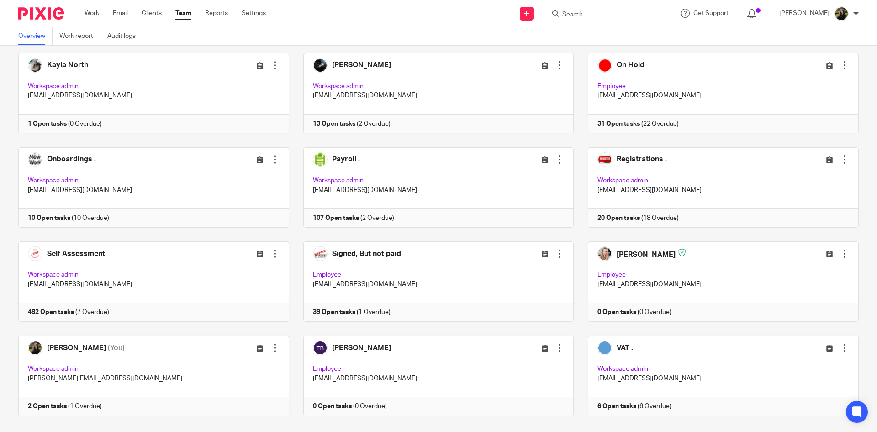
scroll to position [438, 0]
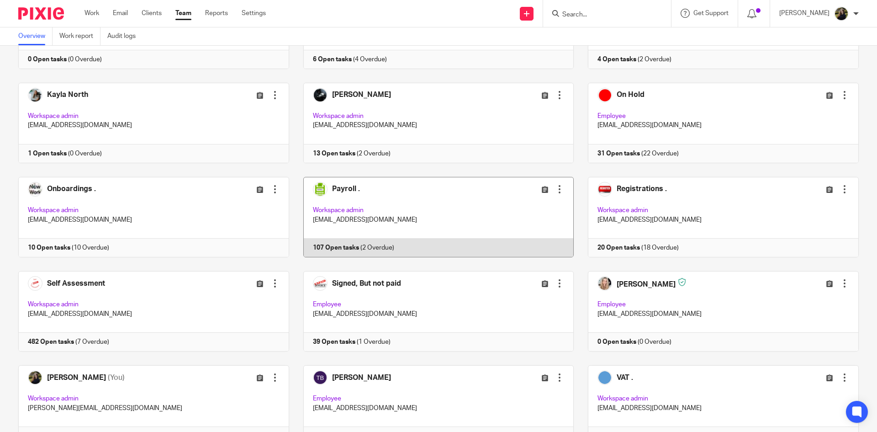
click at [292, 217] on link at bounding box center [431, 217] width 285 height 80
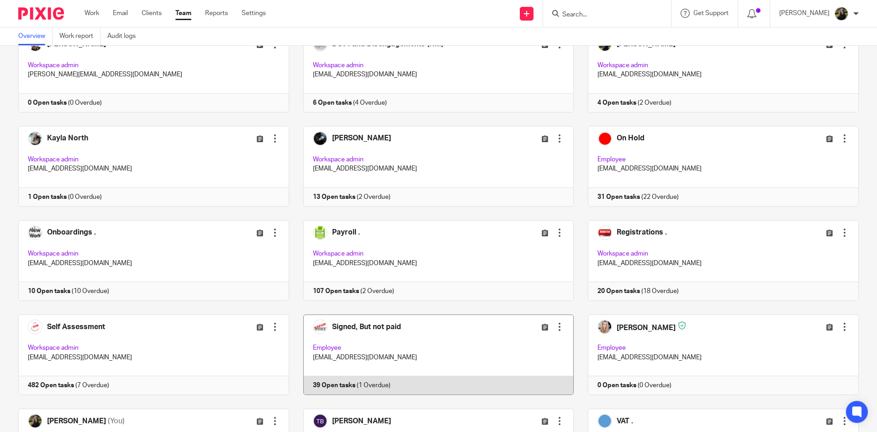
scroll to position [346, 0]
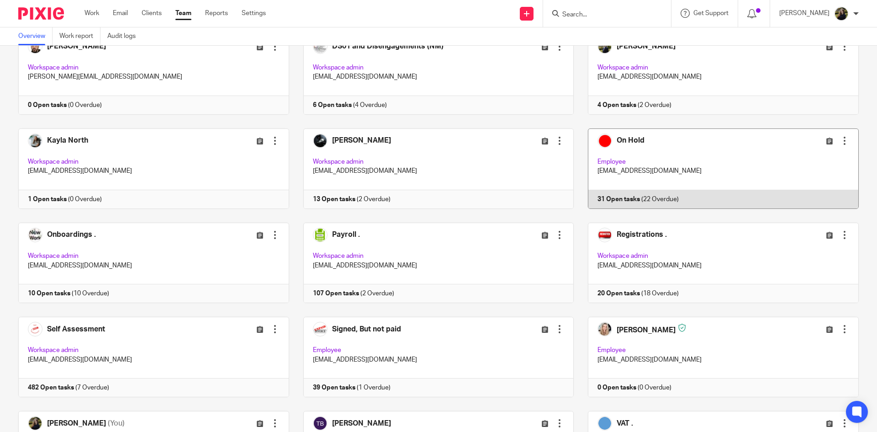
click at [737, 133] on link at bounding box center [716, 168] width 285 height 80
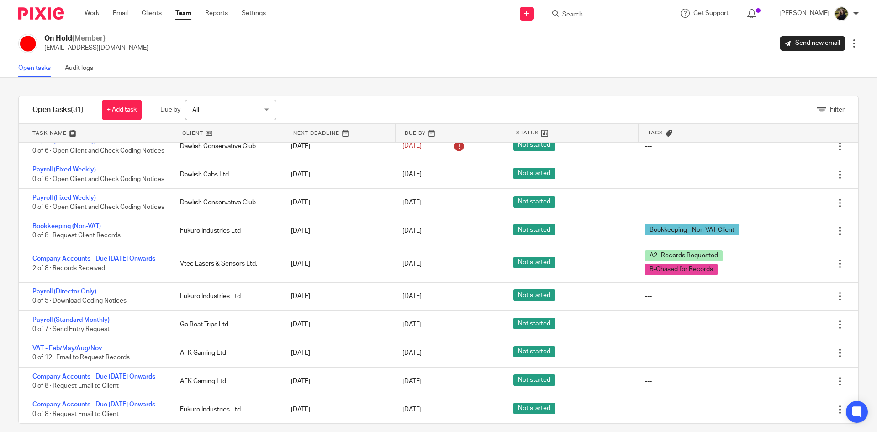
scroll to position [10, 0]
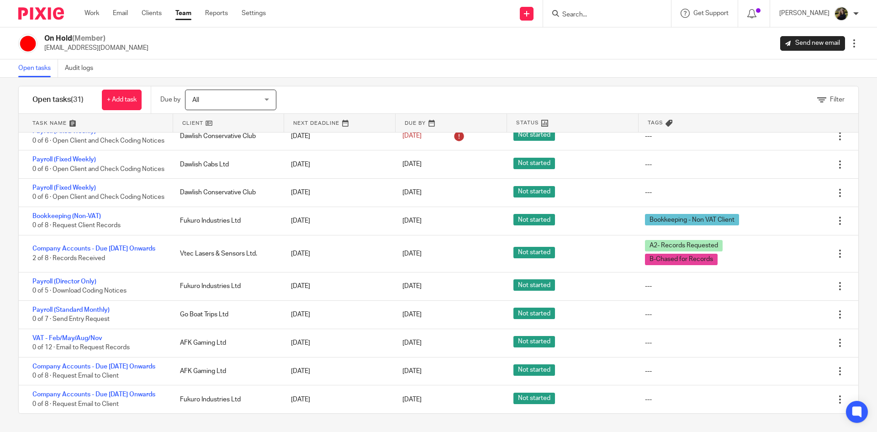
click at [37, 16] on img at bounding box center [41, 13] width 46 height 12
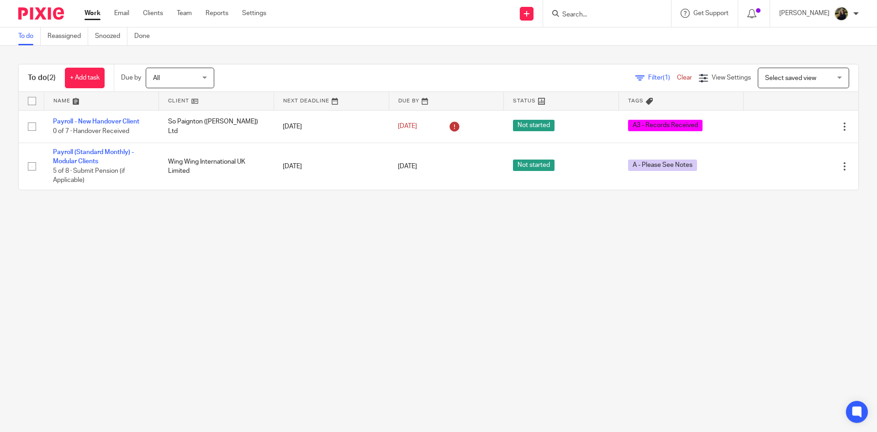
click at [597, 18] on input "Search" at bounding box center [603, 15] width 82 height 8
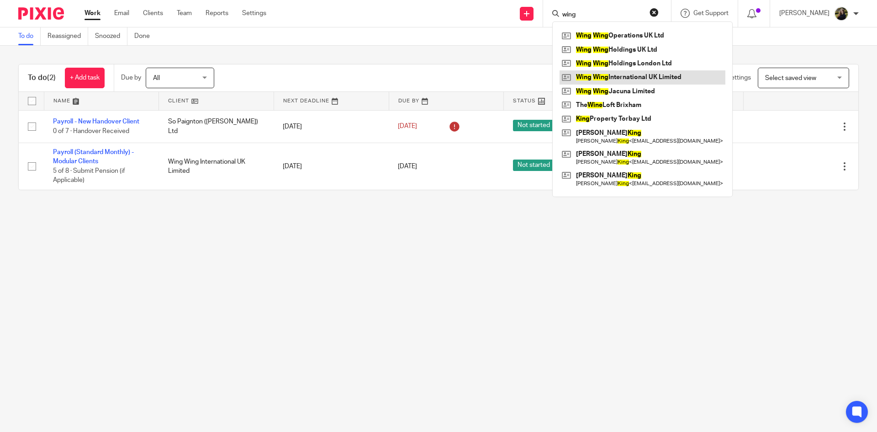
type input "wing"
click at [670, 72] on link at bounding box center [643, 77] width 166 height 14
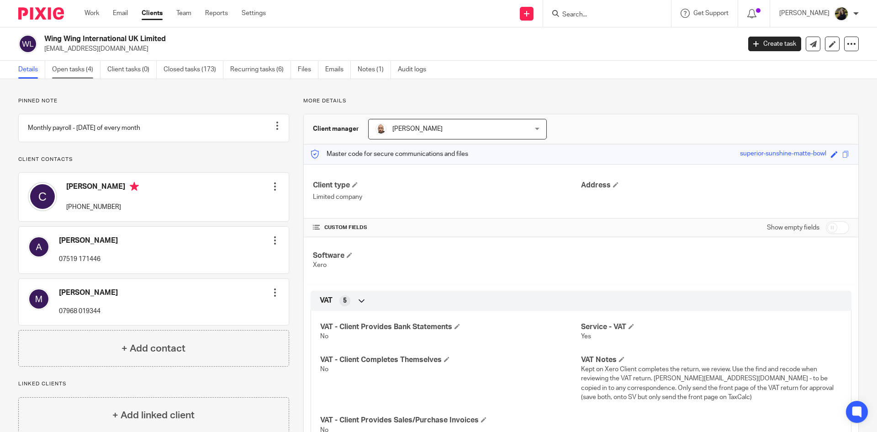
click at [54, 66] on link "Open tasks (4)" at bounding box center [76, 70] width 48 height 18
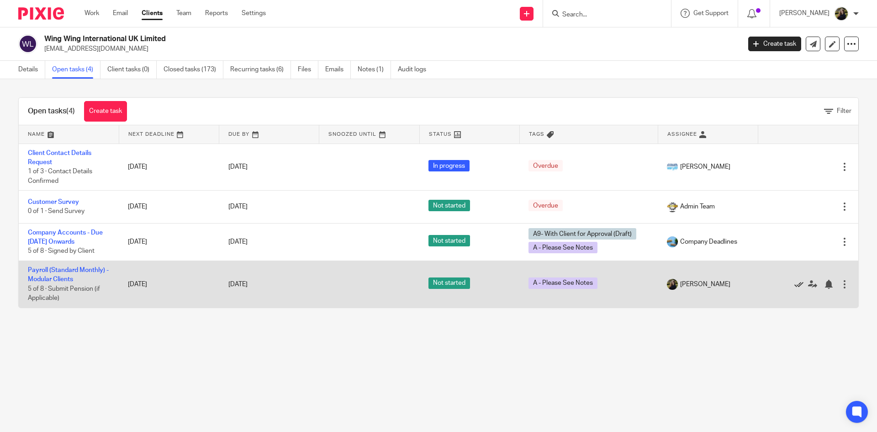
click at [795, 286] on icon at bounding box center [799, 284] width 9 height 9
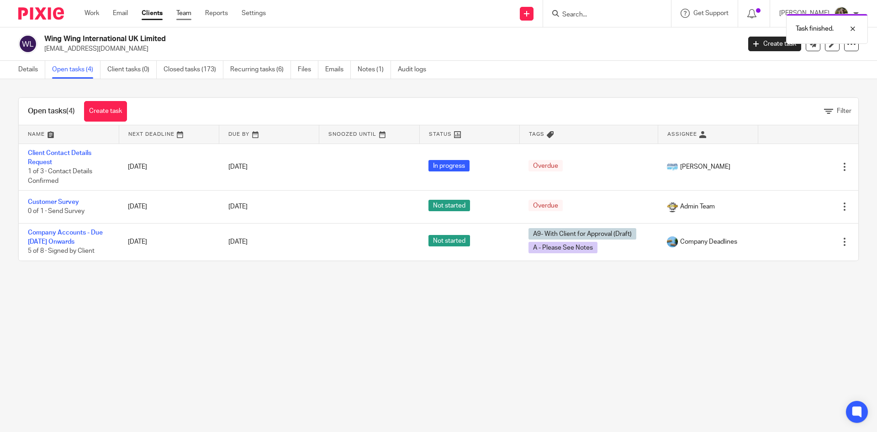
click at [190, 11] on link "Team" at bounding box center [183, 13] width 15 height 9
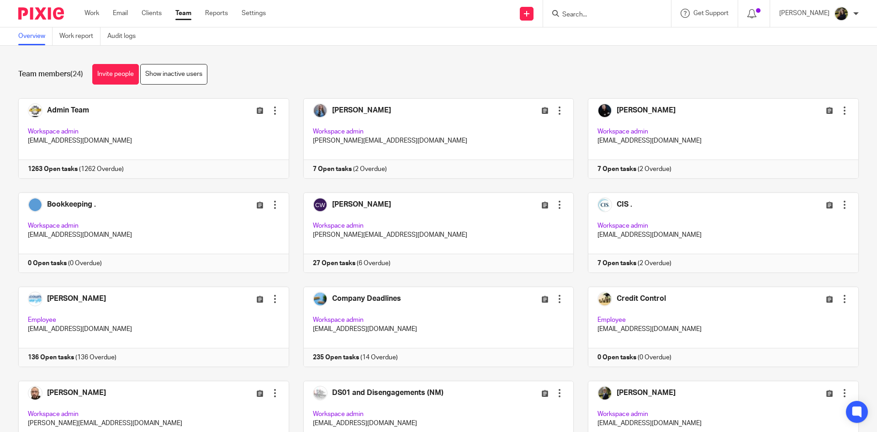
click at [43, 15] on img at bounding box center [41, 13] width 46 height 12
